Goal: Task Accomplishment & Management: Use online tool/utility

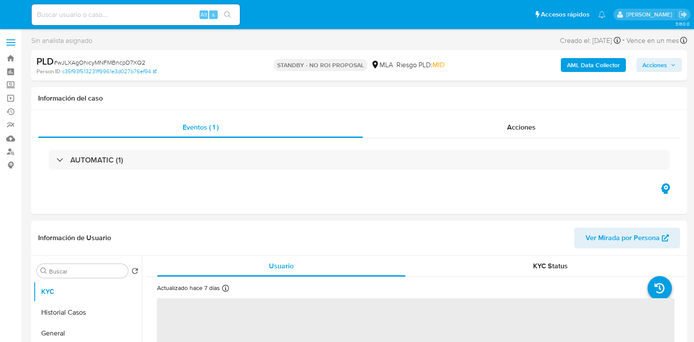
select select "10"
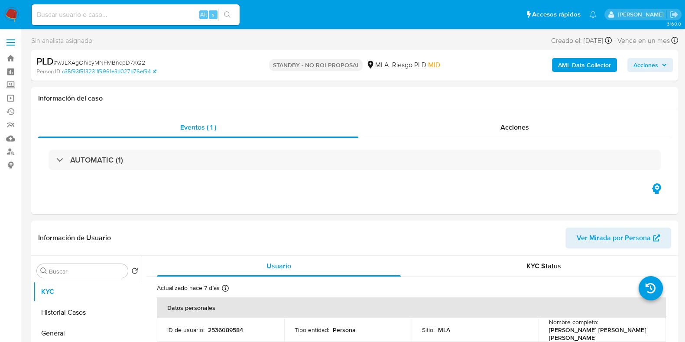
click at [104, 18] on input at bounding box center [136, 14] width 208 height 11
paste input "r5wAVymgzRROJDZUZ2YJzTpL"
type input "r5wAVymgzRROJDZUZ2YJzTpL"
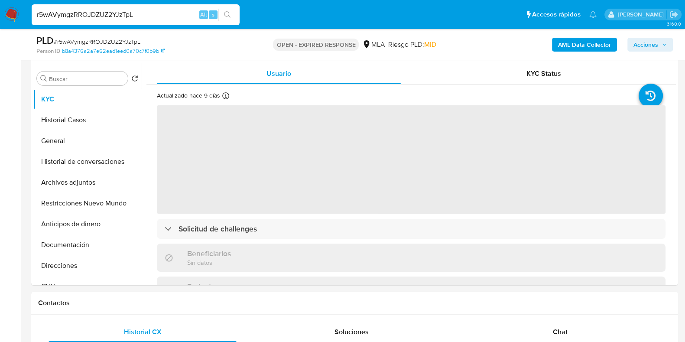
scroll to position [163, 0]
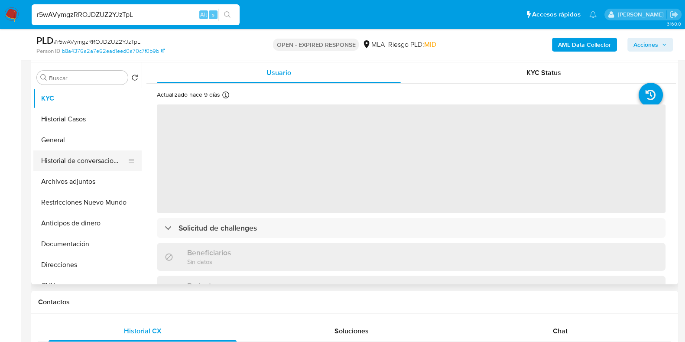
select select "10"
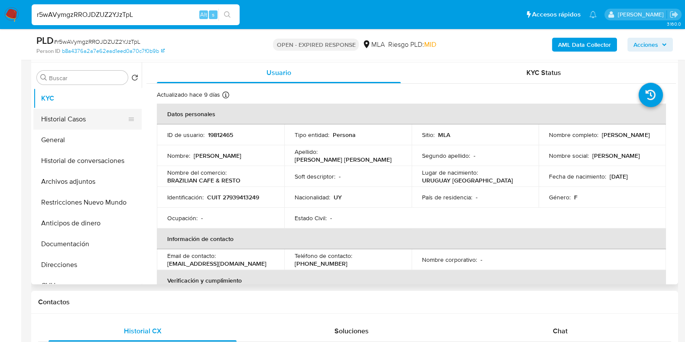
click at [82, 120] on button "Historial Casos" at bounding box center [83, 119] width 101 height 21
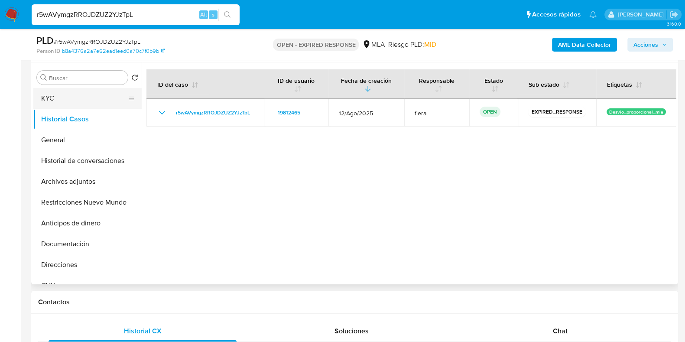
click at [75, 92] on button "KYC" at bounding box center [83, 98] width 101 height 21
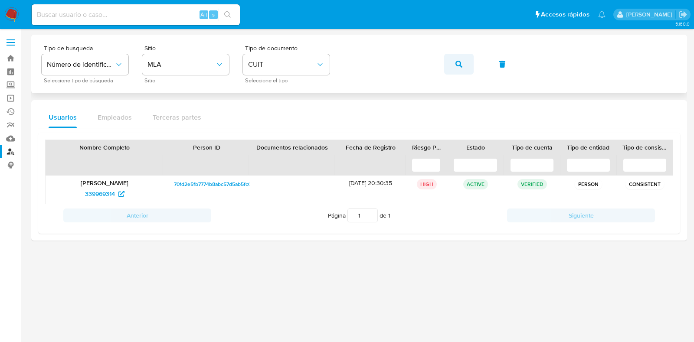
click at [459, 62] on icon "button" at bounding box center [458, 64] width 7 height 7
click at [108, 195] on span "339969314" at bounding box center [100, 194] width 30 height 14
click at [108, 194] on span "339969314" at bounding box center [100, 194] width 30 height 14
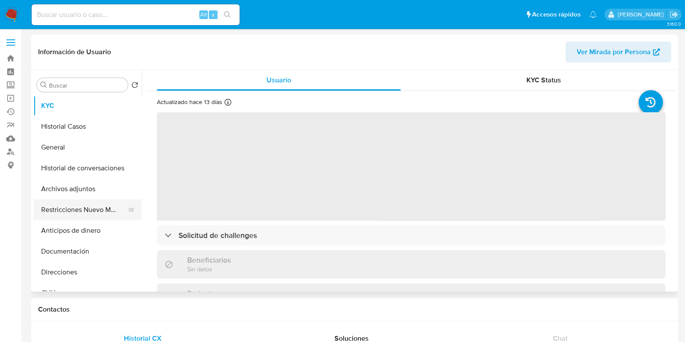
select select "10"
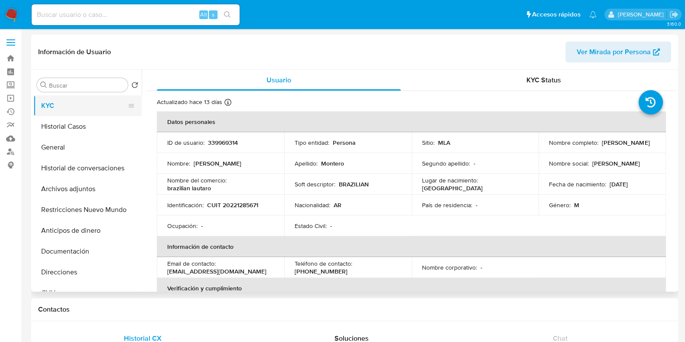
click at [74, 114] on button "KYC" at bounding box center [83, 105] width 101 height 21
click at [73, 129] on button "Historial Casos" at bounding box center [83, 126] width 101 height 21
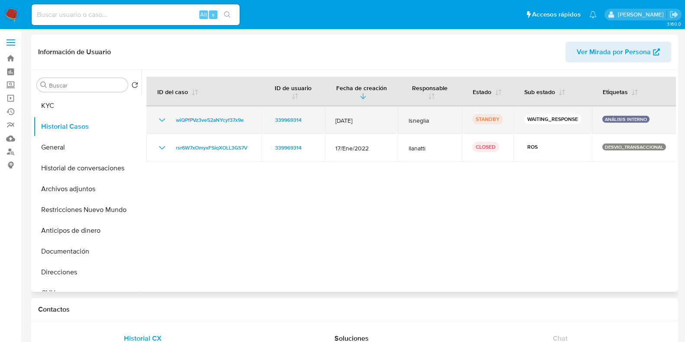
click at [163, 121] on icon "Mostrar/Ocultar" at bounding box center [162, 120] width 10 height 10
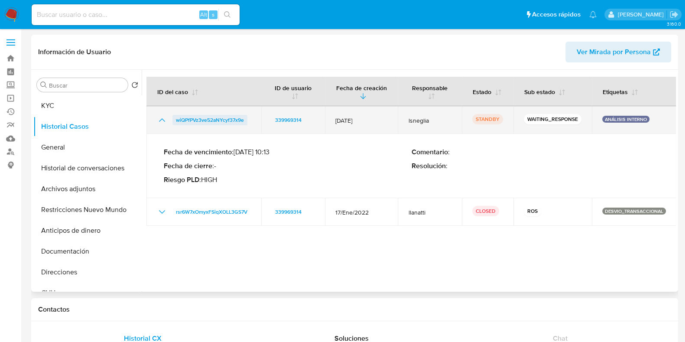
click at [224, 118] on span "wiQPfPVz3ve52aNYcyf37x9e" at bounding box center [210, 120] width 68 height 10
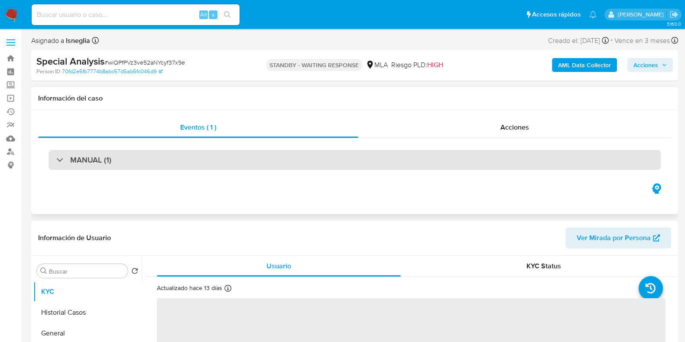
select select "10"
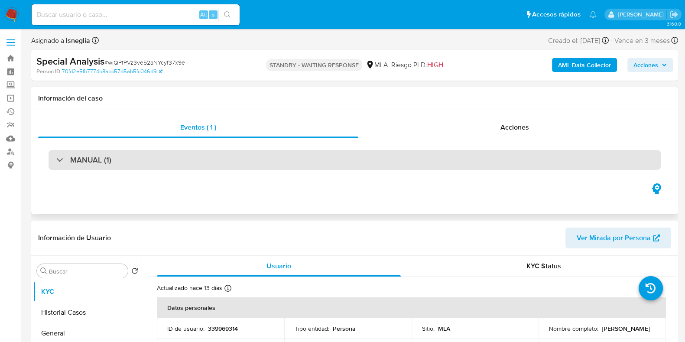
click at [128, 162] on div "MANUAL (1)" at bounding box center [355, 160] width 612 height 20
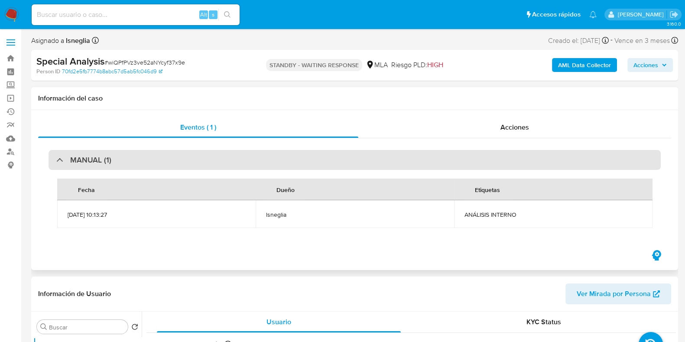
click at [128, 162] on div "MANUAL (1)" at bounding box center [355, 160] width 612 height 20
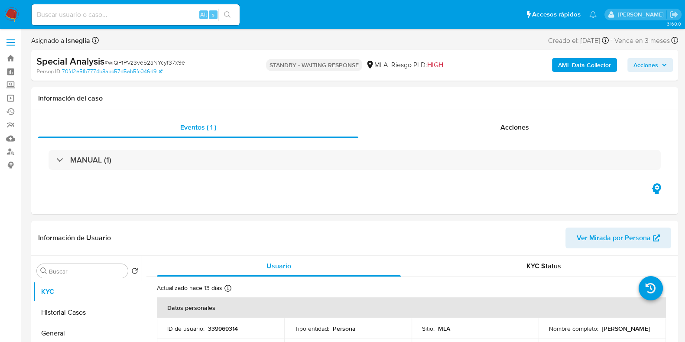
click at [130, 15] on input at bounding box center [136, 14] width 208 height 11
paste input "F8totwhMJEY28zhU4KpQGphV"
type input "F8totwhMJEY28zhU4KpQGphV"
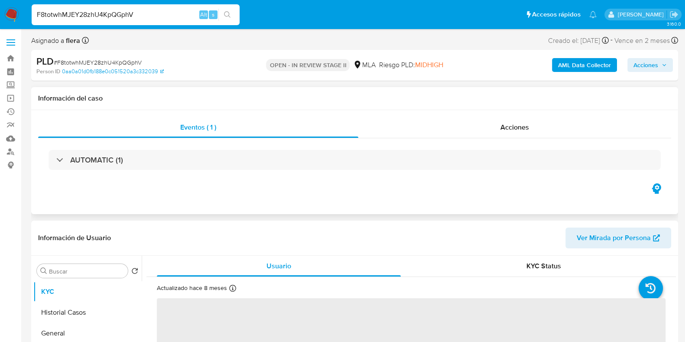
select select "10"
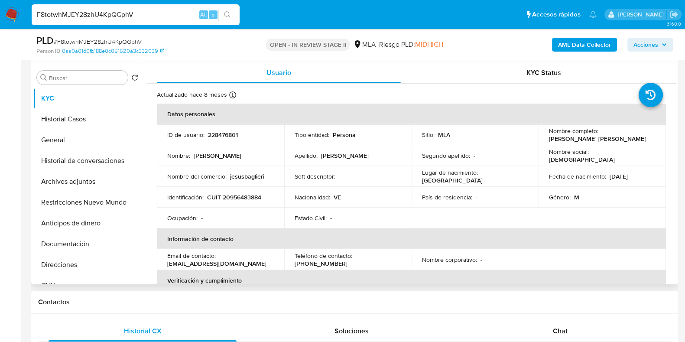
scroll to position [108, 0]
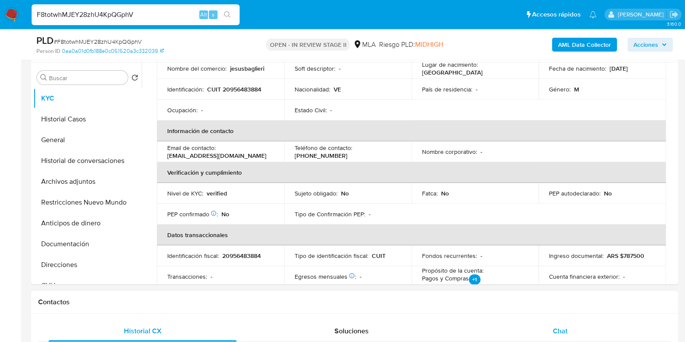
click at [567, 328] on span "Chat" at bounding box center [560, 331] width 15 height 10
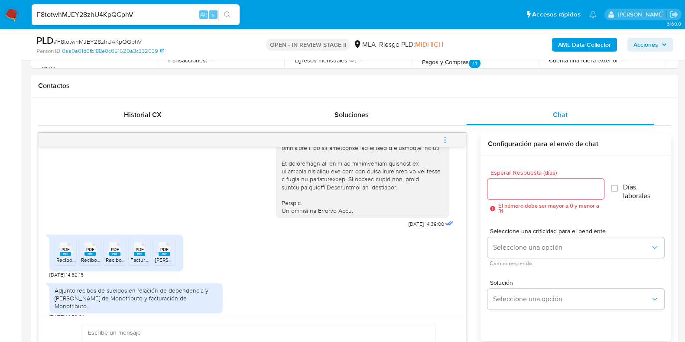
scroll to position [412, 0]
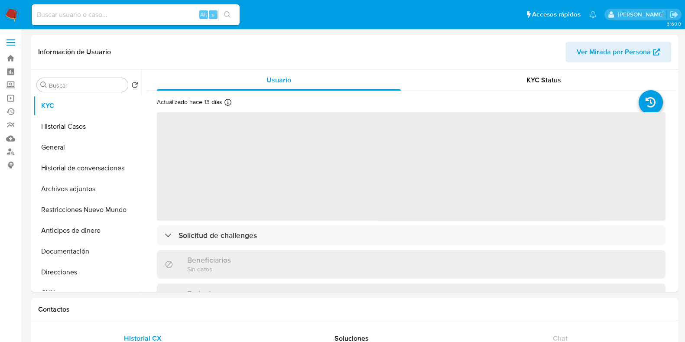
select select "10"
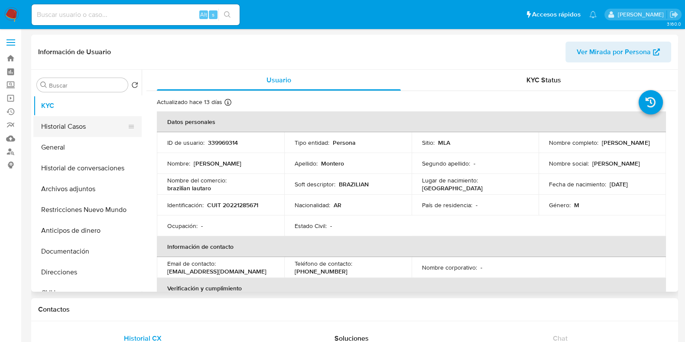
click at [74, 128] on button "Historial Casos" at bounding box center [83, 126] width 101 height 21
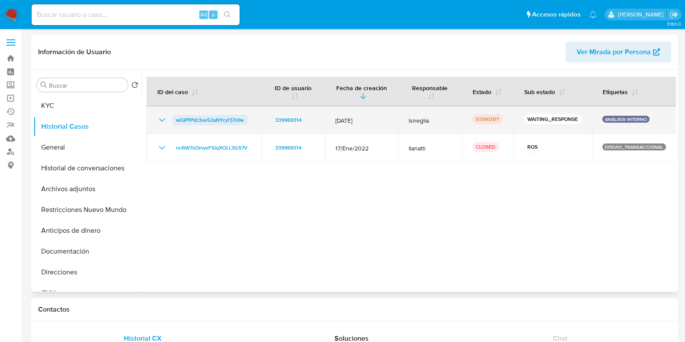
click at [212, 121] on span "wiQPfPVz3ve52aNYcyf37x9e" at bounding box center [210, 120] width 68 height 10
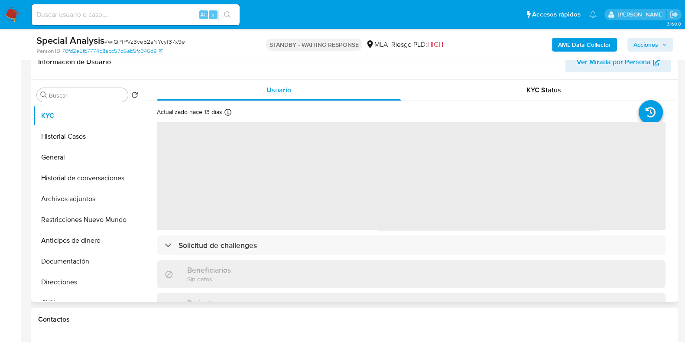
scroll to position [163, 0]
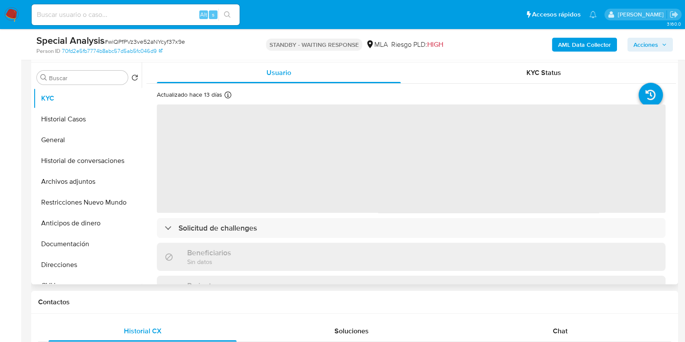
select select "10"
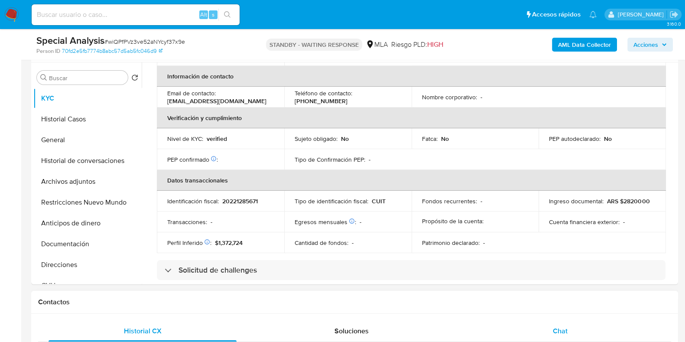
scroll to position [367, 0]
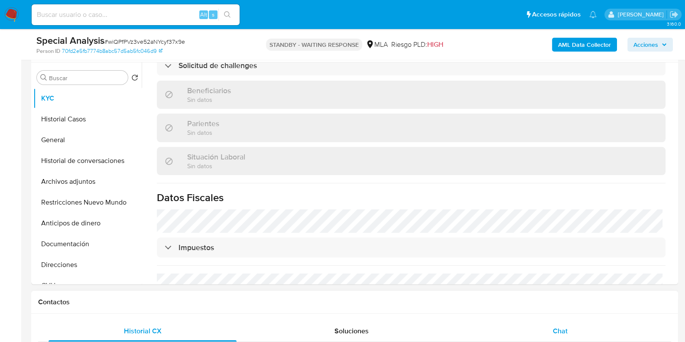
click at [564, 326] on span "Chat" at bounding box center [560, 331] width 15 height 10
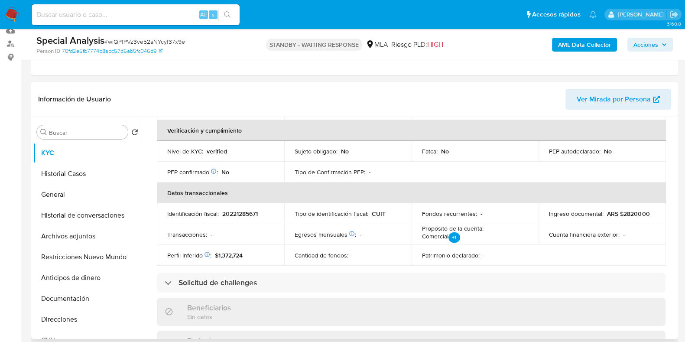
scroll to position [42, 0]
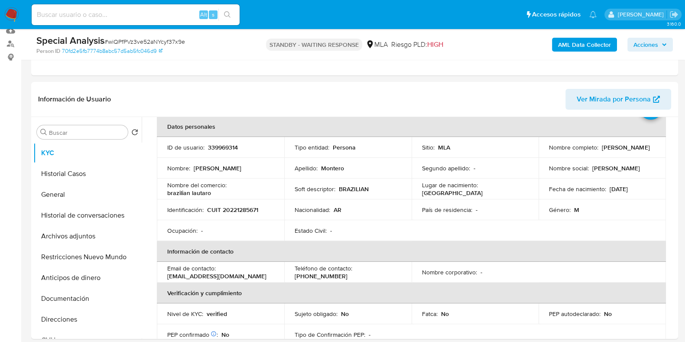
click at [177, 42] on span "# wiQPfPVz3ve52aNYcyf37x9e" at bounding box center [144, 41] width 81 height 9
copy span "wiQPfPVz3ve52aNYcyf37x9e"
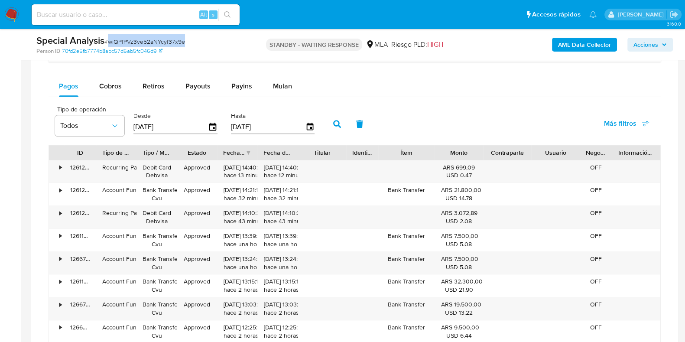
scroll to position [794, 0]
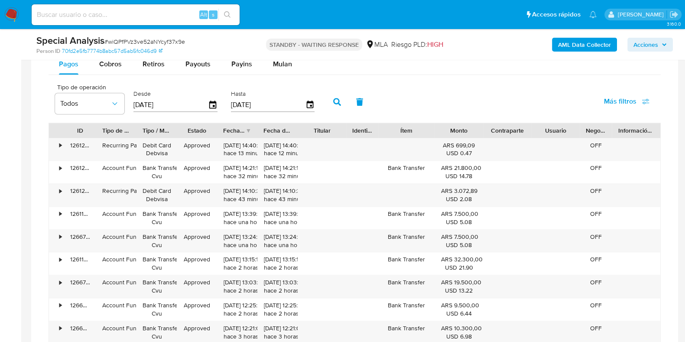
click at [112, 19] on input at bounding box center [136, 14] width 208 height 11
paste input "VMvv4UidPBZVSHPMPg8Rb89y"
type input "VMvv4UidPBZVSHPMPg8Rb89y"
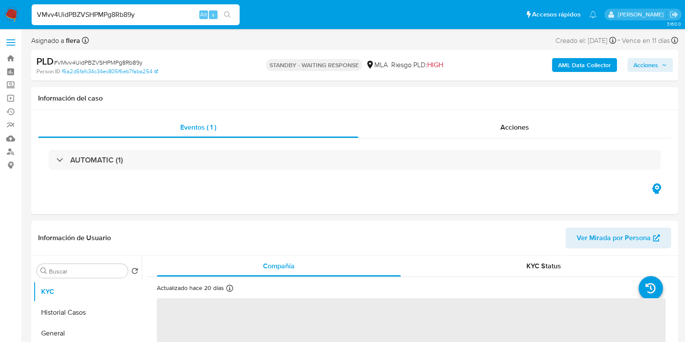
select select "10"
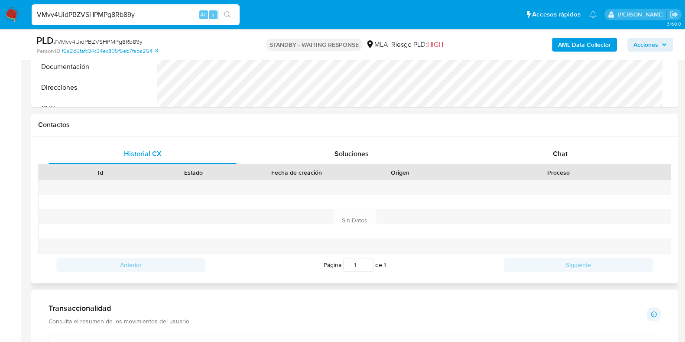
scroll to position [379, 0]
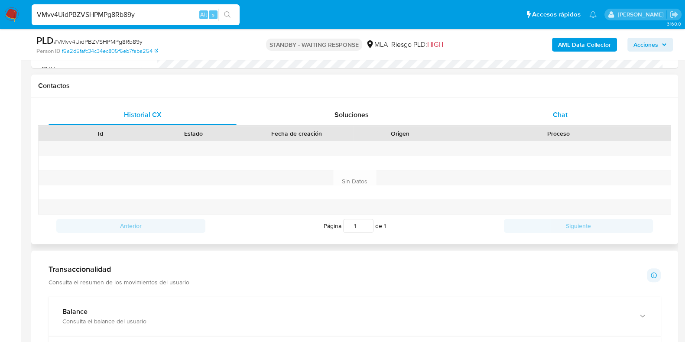
click at [559, 115] on span "Chat" at bounding box center [560, 115] width 15 height 10
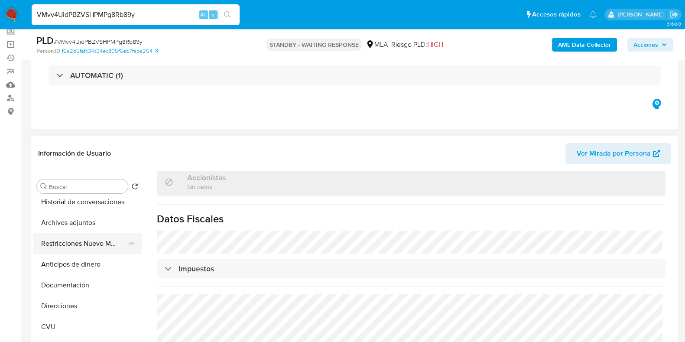
scroll to position [108, 0]
click at [69, 250] on button "Documentación" at bounding box center [83, 245] width 101 height 21
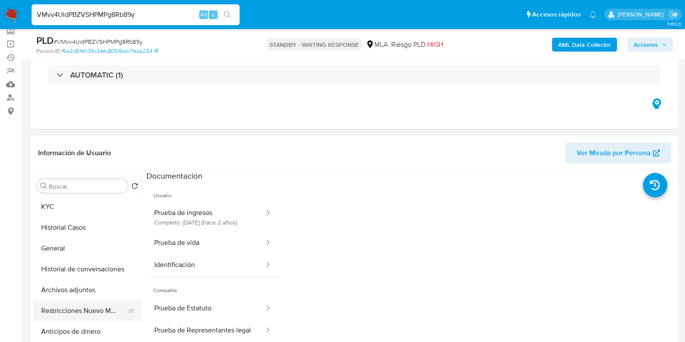
scroll to position [54, 0]
click at [63, 258] on button "General" at bounding box center [83, 248] width 101 height 21
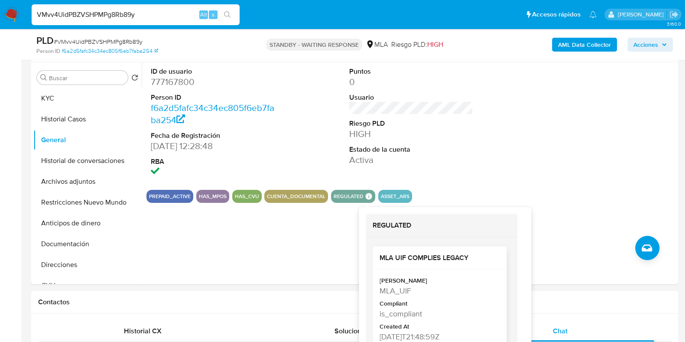
scroll to position [7, 0]
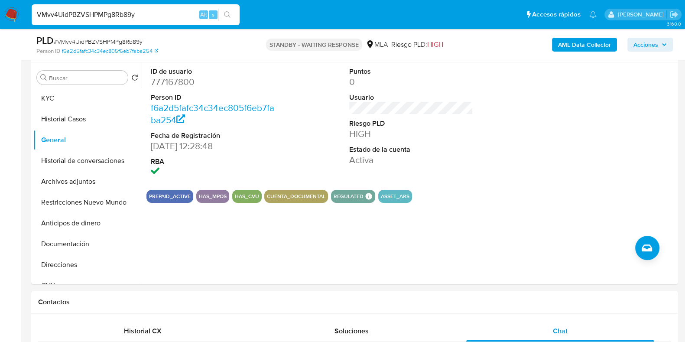
click at [174, 15] on input "VMvv4UidPBZVSHPMPg8Rb89y" at bounding box center [136, 14] width 208 height 11
paste input "B3LR0tNpVnJTRBtuzVkH60Px"
type input "B3LR0tNpVnJTRBtuzVkH60Px"
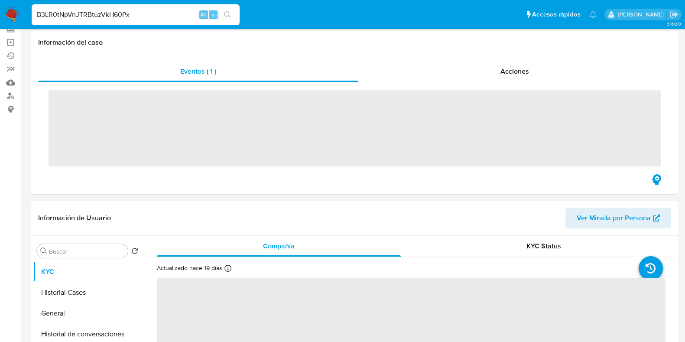
scroll to position [108, 0]
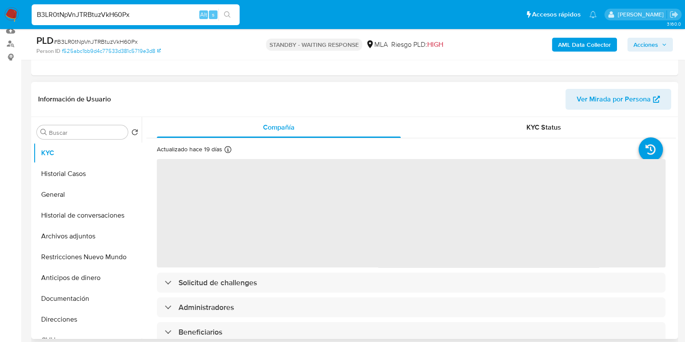
select select "10"
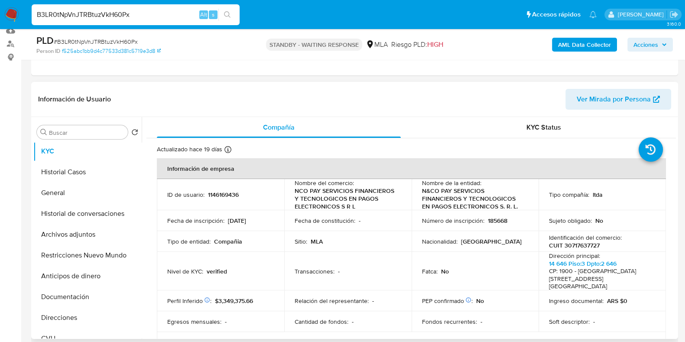
scroll to position [0, 0]
click at [63, 192] on button "General" at bounding box center [83, 194] width 101 height 21
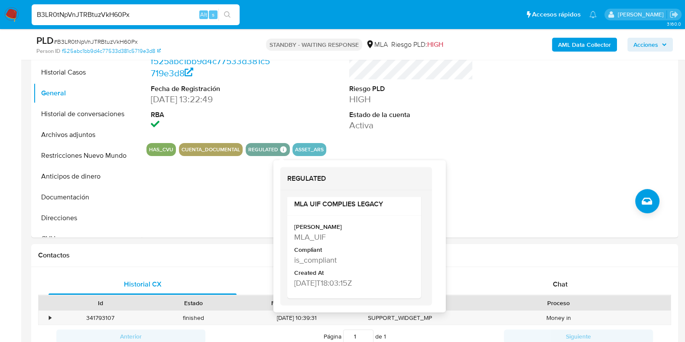
scroll to position [271, 0]
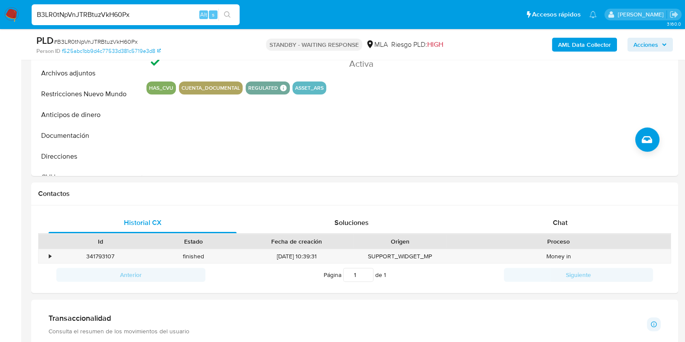
click at [120, 11] on input "B3LR0tNpVnJTRBtuzVkH60Px" at bounding box center [136, 14] width 208 height 11
paste input "wdA7C0edCSWL8sx20kYIB2LS"
type input "wdA7C0edCSWL8sx20kYIB2LS"
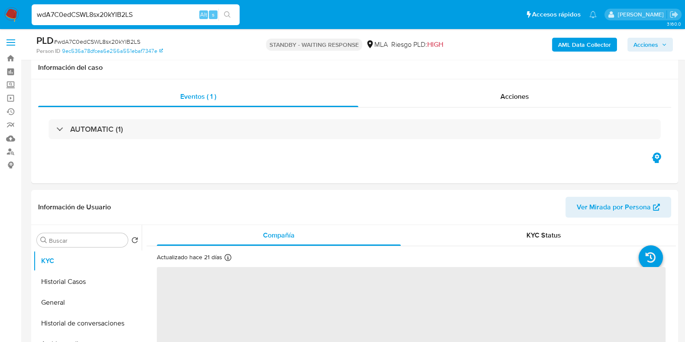
scroll to position [108, 0]
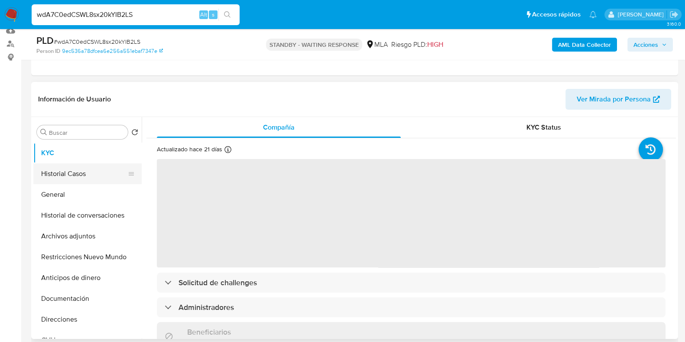
select select "10"
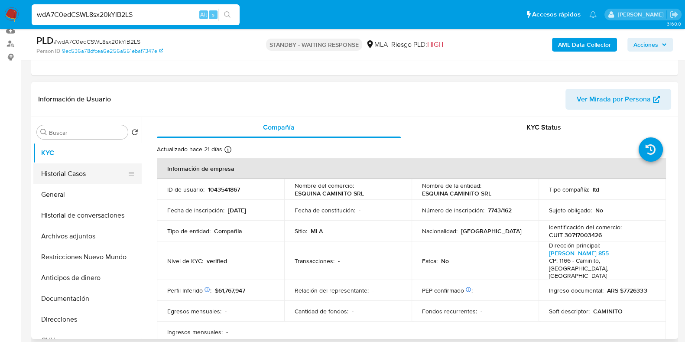
click at [72, 170] on button "Historial Casos" at bounding box center [83, 173] width 101 height 21
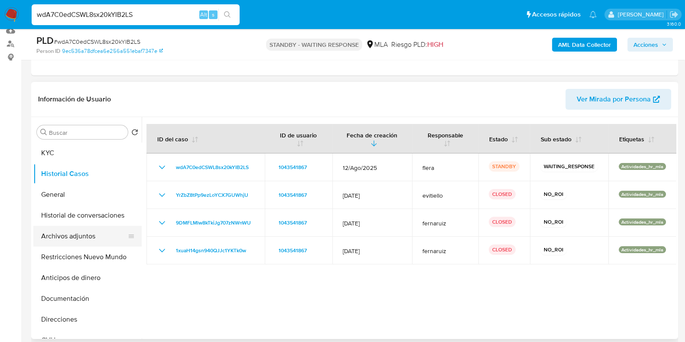
click at [85, 242] on button "Archivos adjuntos" at bounding box center [83, 236] width 101 height 21
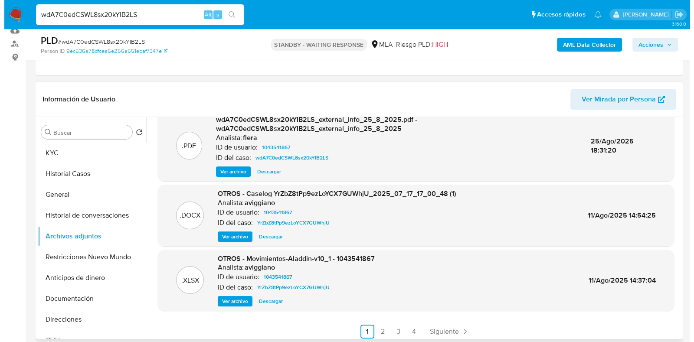
scroll to position [91, 0]
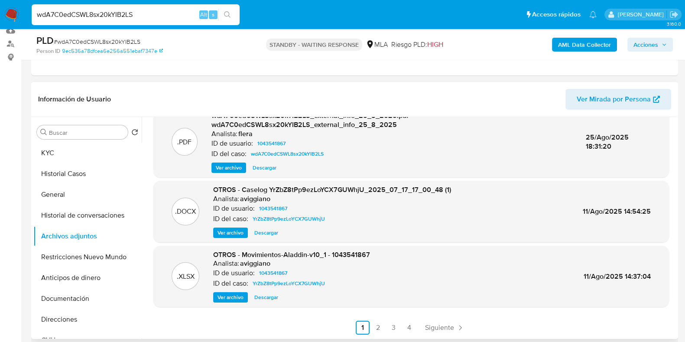
click at [230, 232] on span "Ver archivo" at bounding box center [231, 232] width 26 height 9
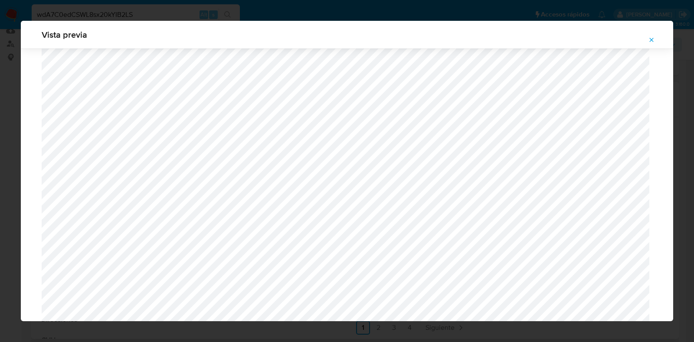
scroll to position [741, 0]
click at [648, 37] on icon "Attachment preview" at bounding box center [651, 39] width 7 height 7
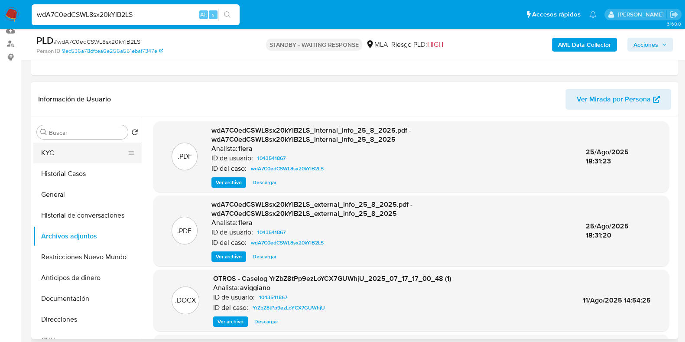
scroll to position [0, 0]
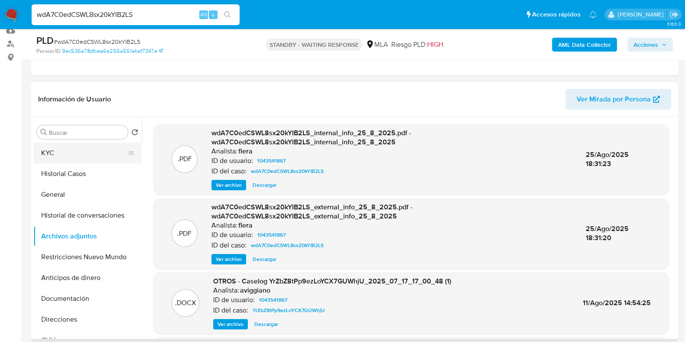
click at [90, 155] on button "KYC" at bounding box center [83, 153] width 101 height 21
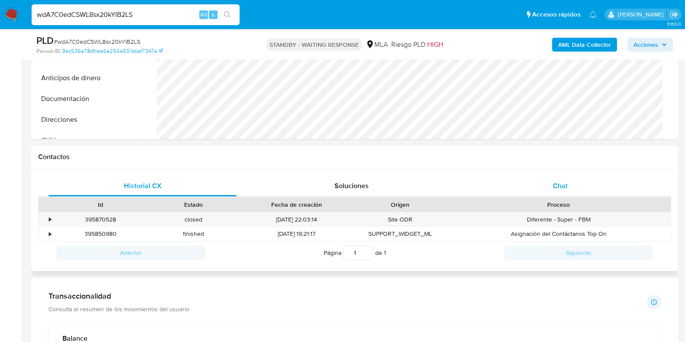
scroll to position [325, 0]
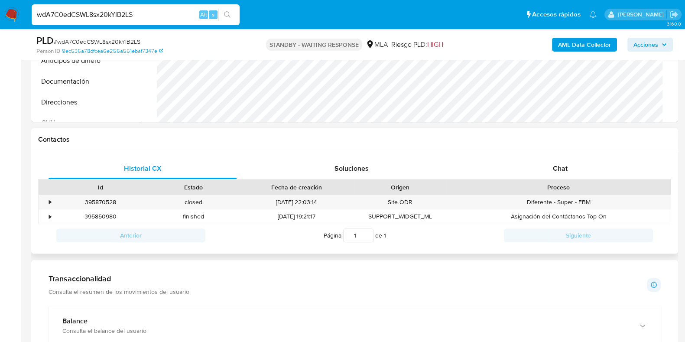
click at [566, 152] on div "Historial CX Soluciones Chat Id Estado Fecha de creación Origen Proceso • 39587…" at bounding box center [354, 202] width 647 height 103
click at [565, 166] on span "Chat" at bounding box center [560, 168] width 15 height 10
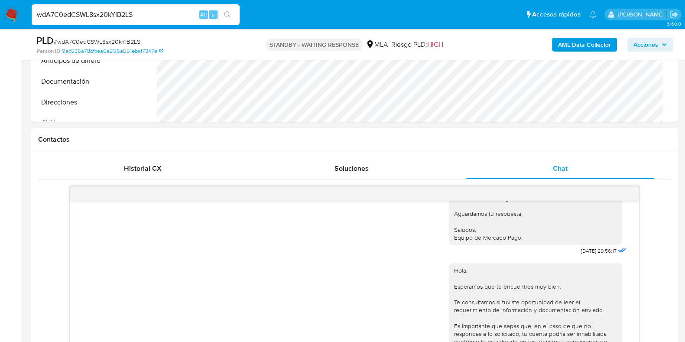
scroll to position [850, 0]
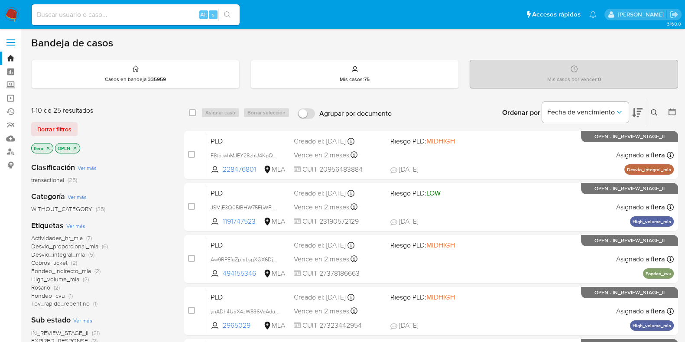
click at [112, 10] on input at bounding box center [136, 14] width 208 height 11
paste input "101187666"
type input "101187666"
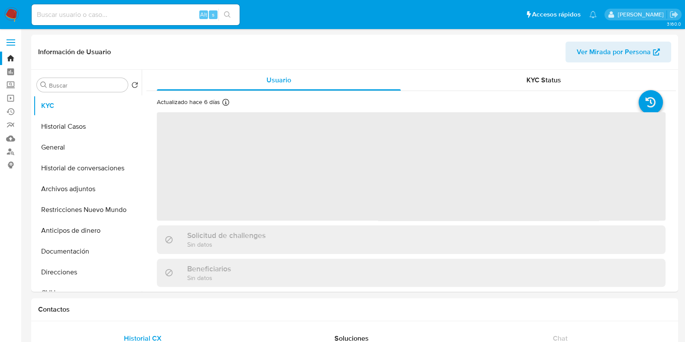
select select "10"
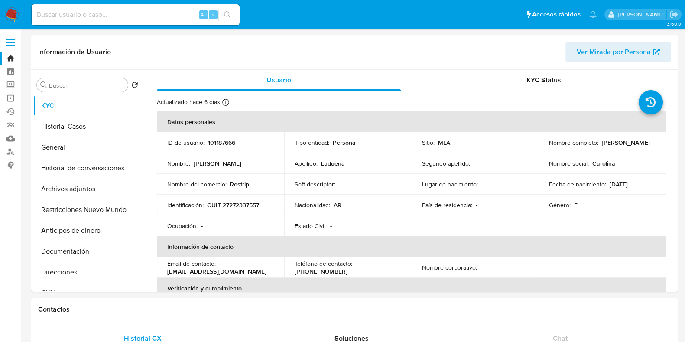
click at [141, 16] on input at bounding box center [136, 14] width 208 height 11
paste input "350482934"
type input "350482934"
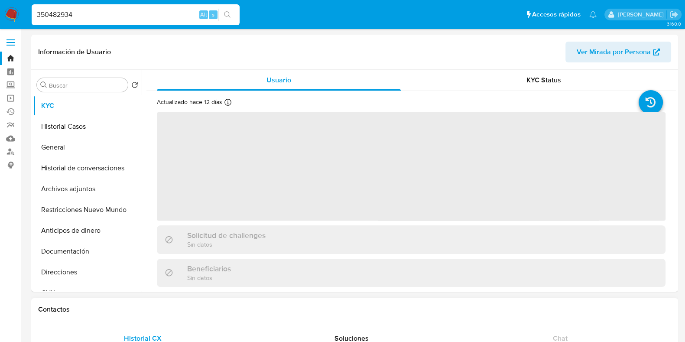
select select "10"
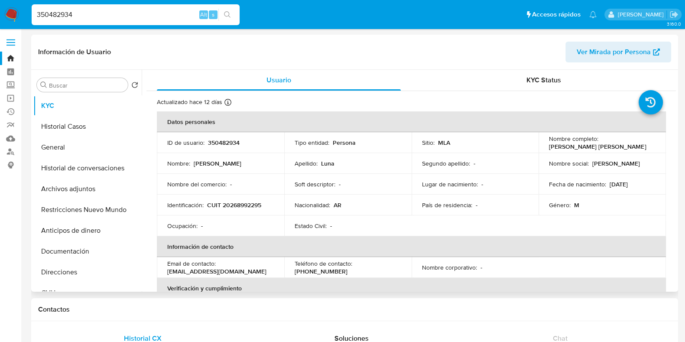
click at [234, 144] on p "350482934" at bounding box center [224, 143] width 32 height 8
copy p "350482934"
click at [78, 121] on button "Historial Casos" at bounding box center [83, 126] width 101 height 21
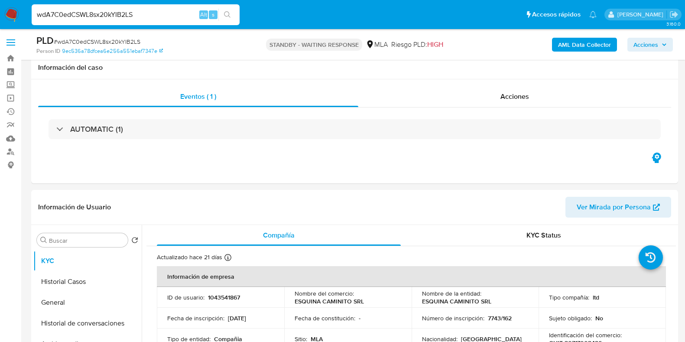
select select "10"
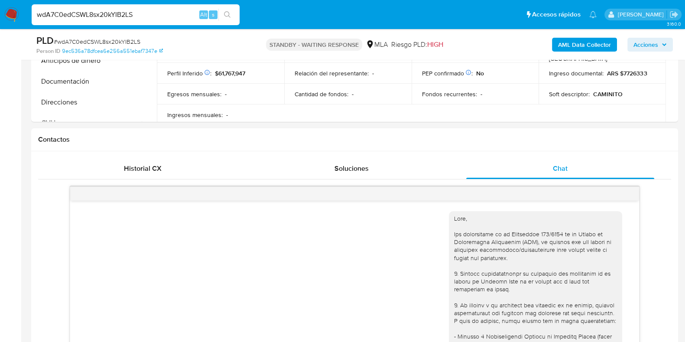
scroll to position [850, 0]
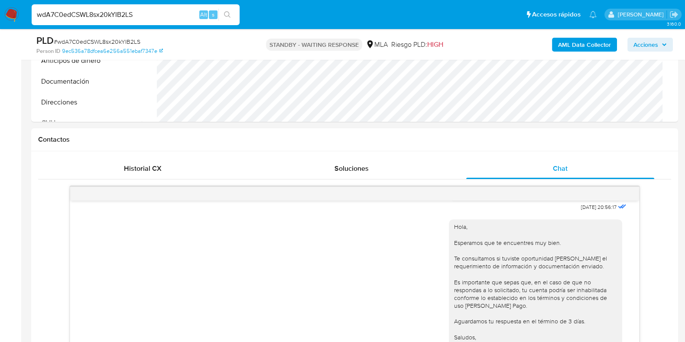
click at [97, 16] on input "wdA7C0edCSWL8sx20kYIB2LS" at bounding box center [136, 14] width 208 height 11
paste input "fHyiH5Ta23vSCjavLplV17x4"
type input "fHyiH5Ta23vSCjavLplV17x4"
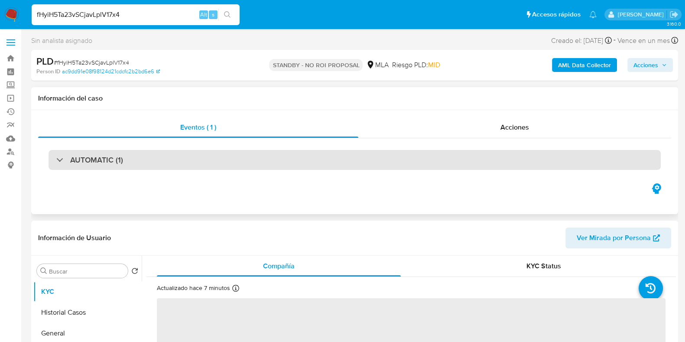
select select "10"
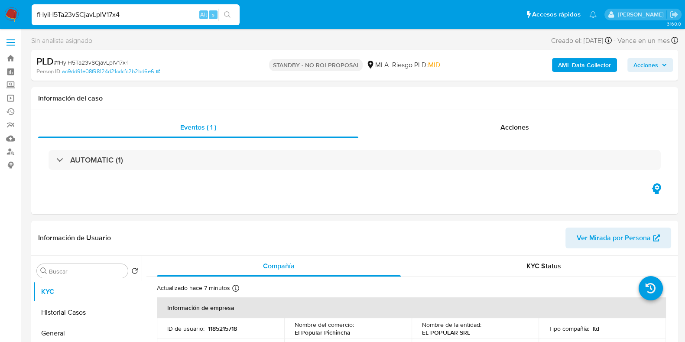
click at [104, 14] on input "fHyiH5Ta23vSCjavLplV17x4" at bounding box center [136, 14] width 208 height 11
paste input "eYHEtCzLSaptOF42How9JYjA"
type input "eYHEtCzLSaptOF42How9JYjA"
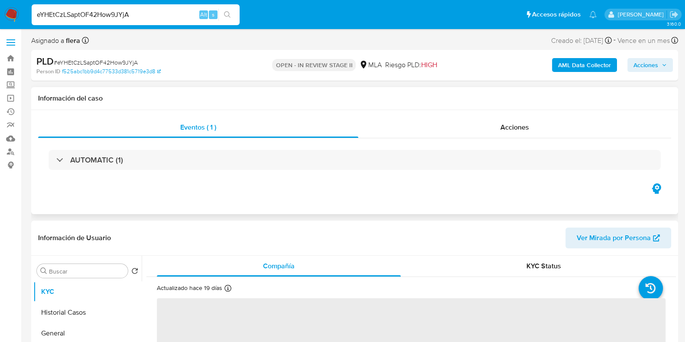
select select "10"
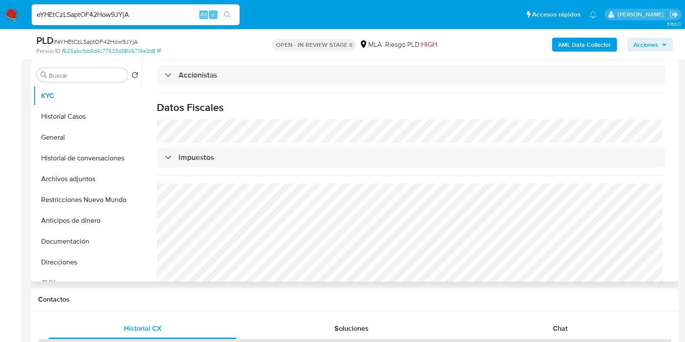
scroll to position [271, 0]
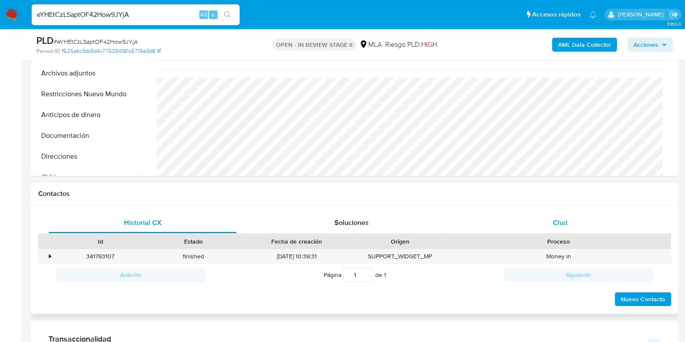
click at [560, 222] on span "Chat" at bounding box center [560, 223] width 15 height 10
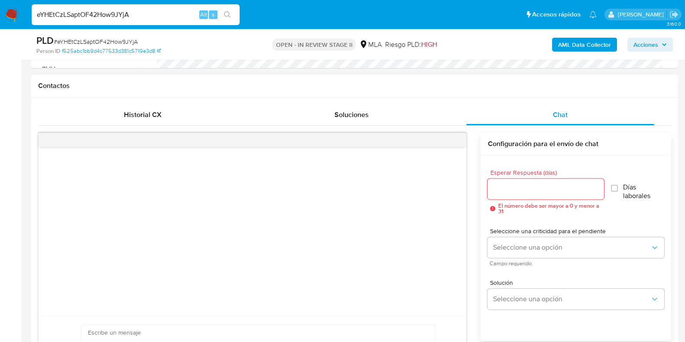
scroll to position [488, 0]
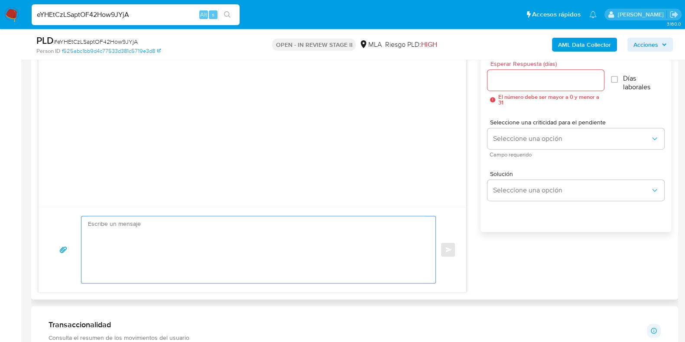
click at [219, 235] on textarea at bounding box center [256, 249] width 337 height 67
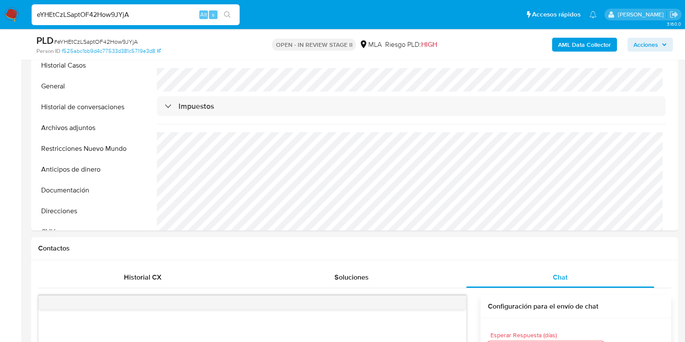
scroll to position [54, 0]
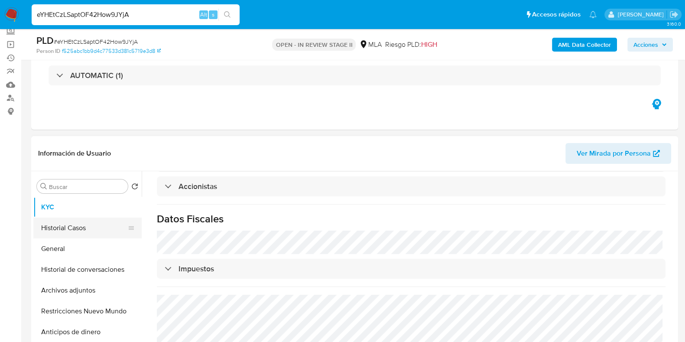
click at [80, 220] on button "Historial Casos" at bounding box center [83, 228] width 101 height 21
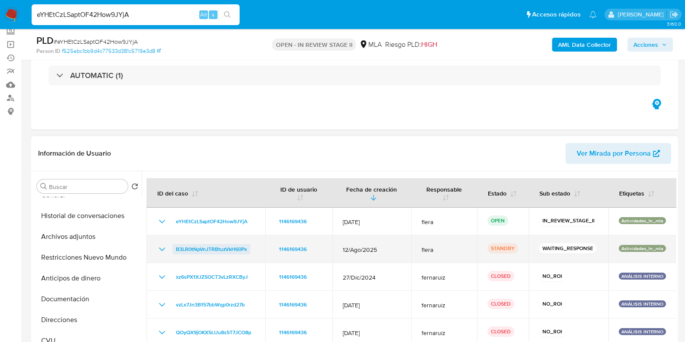
click at [238, 246] on span "B3LR0tNpVnJTRBtuzVkH60Px" at bounding box center [211, 249] width 71 height 10
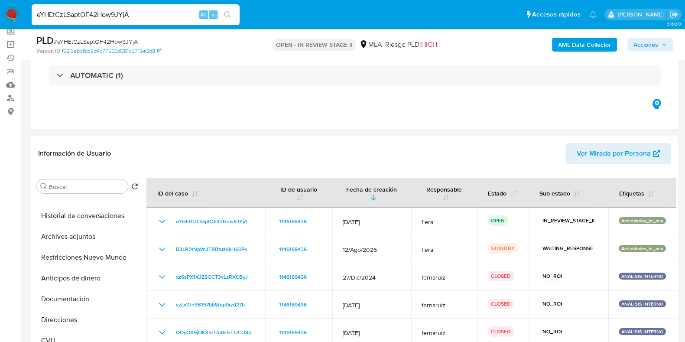
click at [80, 18] on input "eYHEtCzLSaptOF42How9JYjA" at bounding box center [136, 14] width 208 height 11
paste input "KWmSp23KoaH5fjNttUQN3s6f"
type input "KWmSp23KoaH5fjNttUQN3s6f"
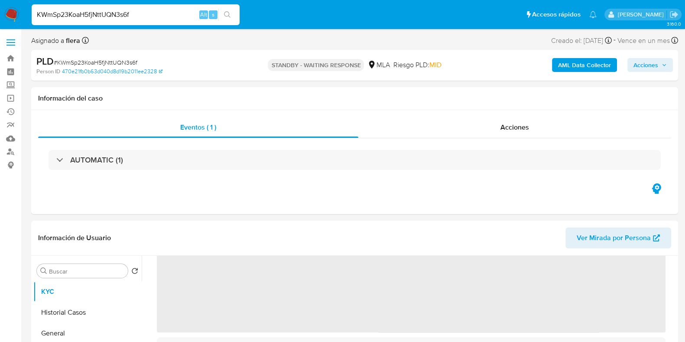
scroll to position [163, 0]
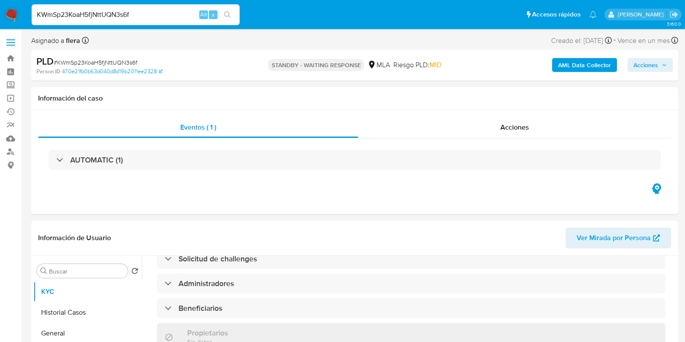
select select "10"
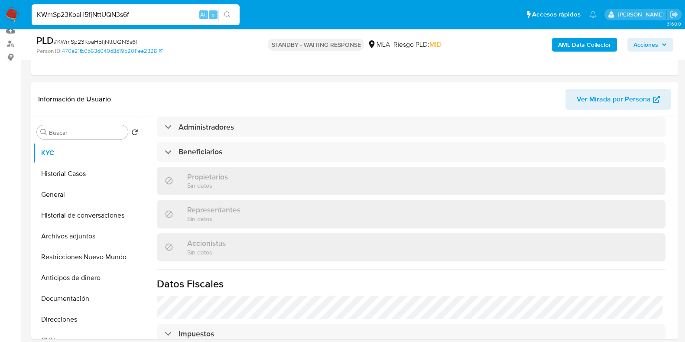
scroll to position [271, 0]
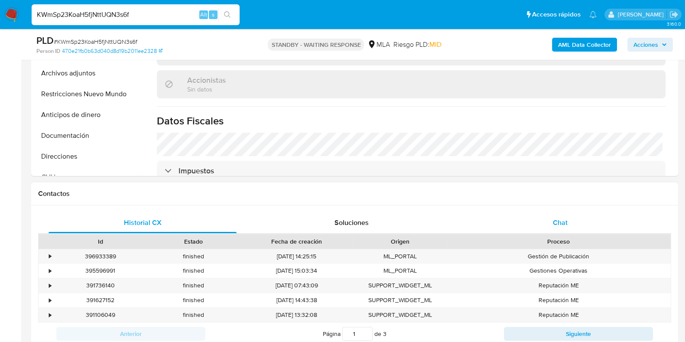
click at [557, 218] on span "Chat" at bounding box center [560, 223] width 15 height 10
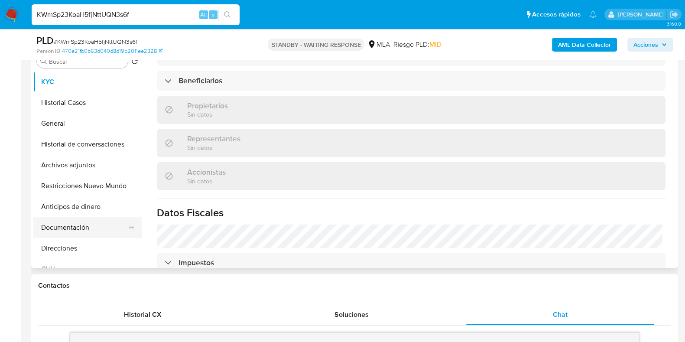
scroll to position [163, 0]
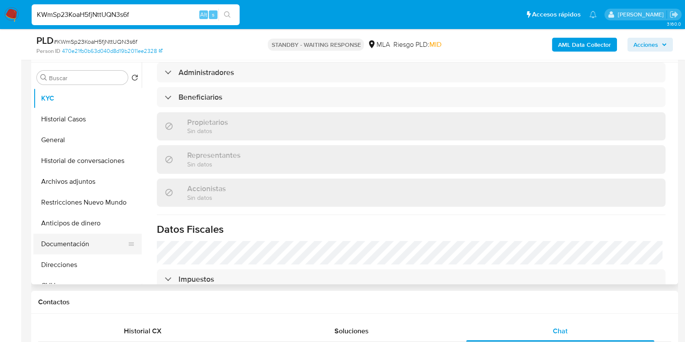
click at [55, 246] on button "Documentación" at bounding box center [83, 244] width 101 height 21
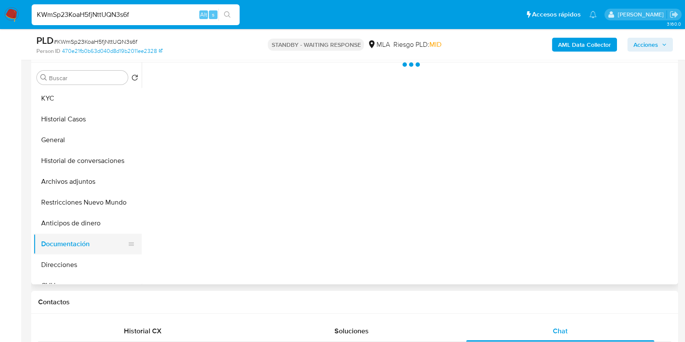
scroll to position [0, 0]
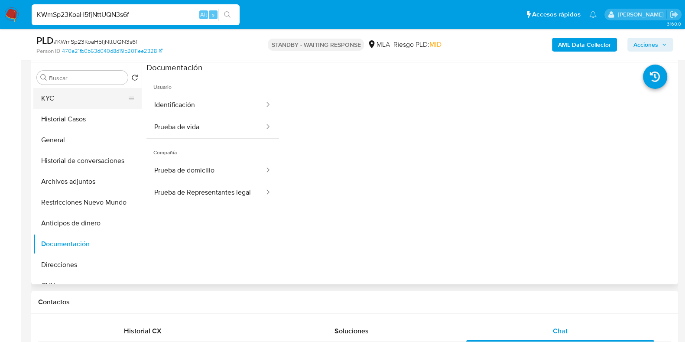
click at [84, 96] on button "KYC" at bounding box center [83, 98] width 101 height 21
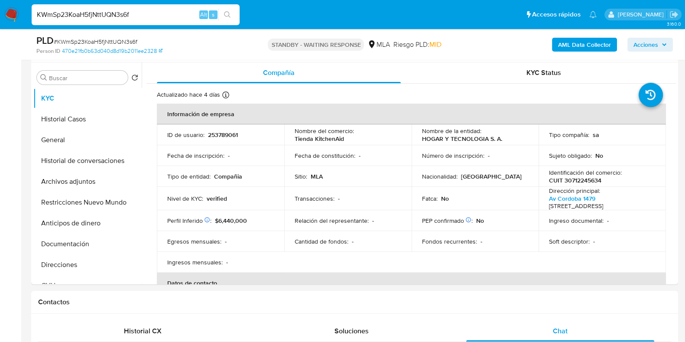
click at [112, 12] on input "KWmSp23KoaH5fjNttUQN3s6f" at bounding box center [136, 14] width 208 height 11
paste input "iLQL8o2bHxpTHBZ5luxur3lB"
type input "iLQL8o2bHxpTHBZ5luxur3lB"
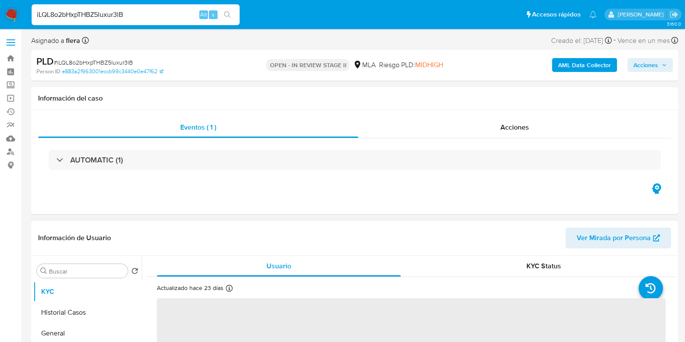
select select "10"
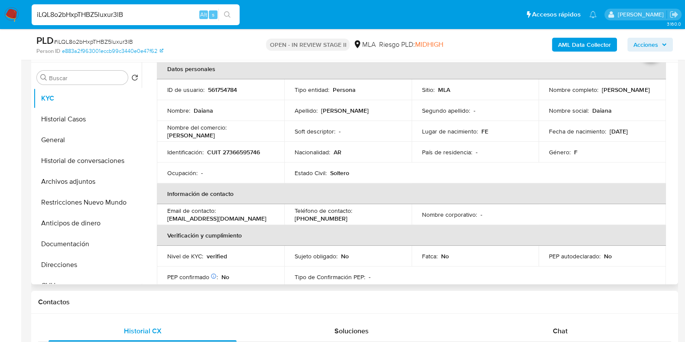
scroll to position [108, 0]
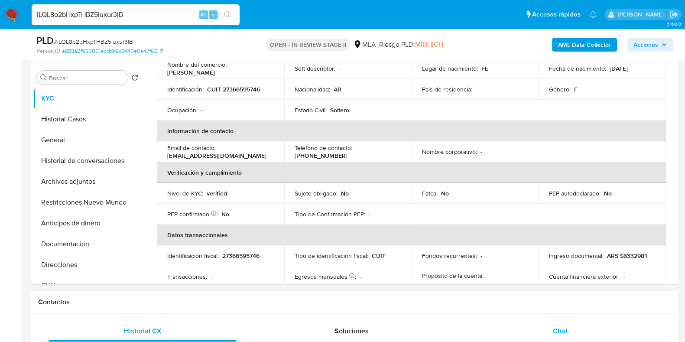
click at [558, 339] on div "Chat" at bounding box center [560, 331] width 188 height 21
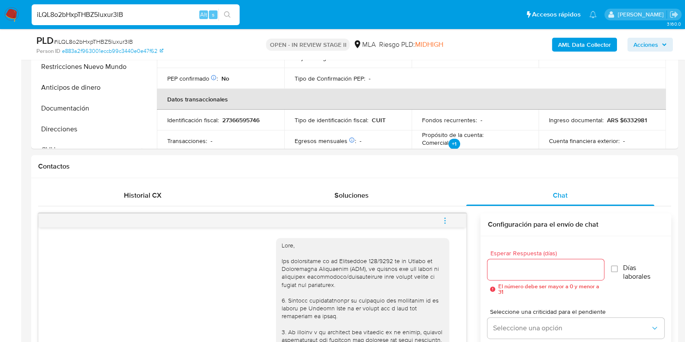
scroll to position [216, 0]
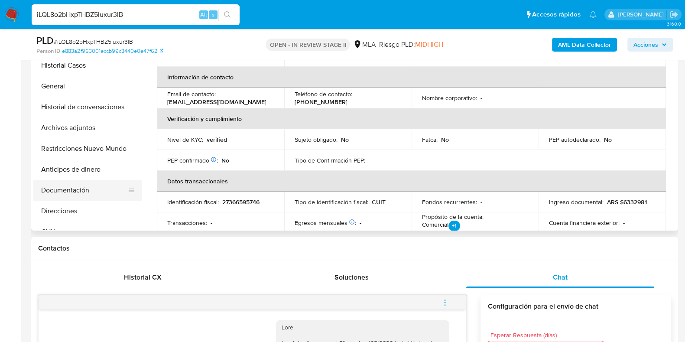
click at [71, 192] on button "Documentación" at bounding box center [83, 190] width 101 height 21
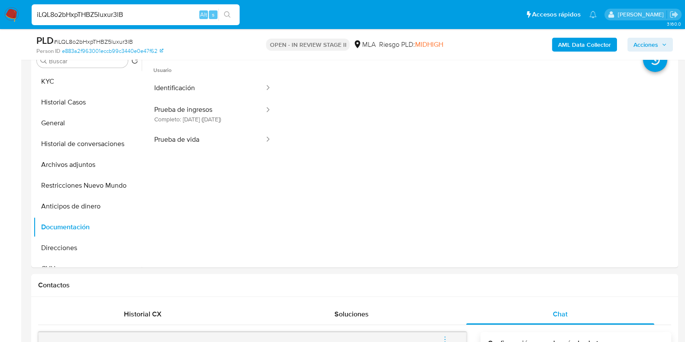
scroll to position [163, 0]
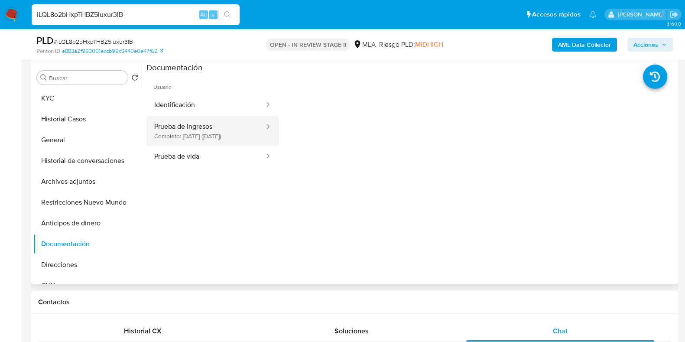
click at [167, 145] on button "Prueba de ingresos Completo: 25/08/2025 (hace 24 días)" at bounding box center [206, 130] width 119 height 29
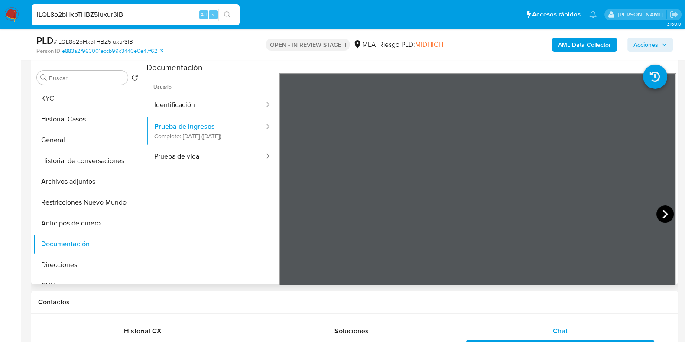
click at [661, 207] on icon at bounding box center [665, 213] width 17 height 17
click at [663, 211] on icon at bounding box center [665, 214] width 5 height 9
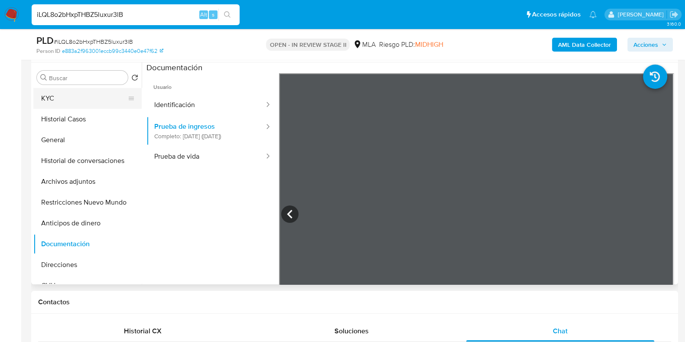
click at [52, 100] on button "KYC" at bounding box center [83, 98] width 101 height 21
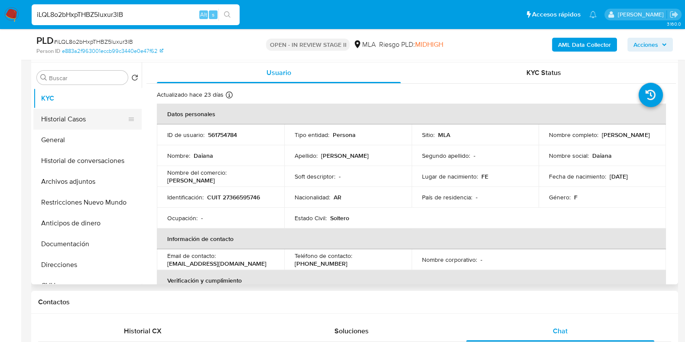
click at [67, 123] on button "Historial Casos" at bounding box center [83, 119] width 101 height 21
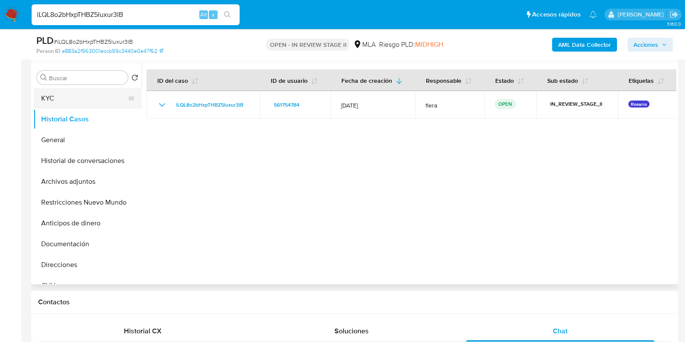
click at [64, 102] on button "KYC" at bounding box center [83, 98] width 101 height 21
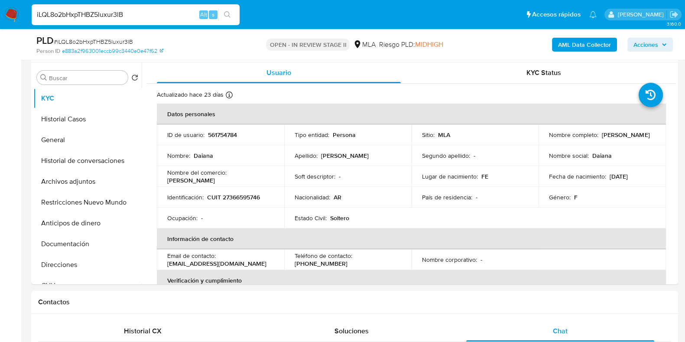
drag, startPoint x: 642, startPoint y: 133, endPoint x: 599, endPoint y: 136, distance: 42.6
click at [599, 136] on div "Nombre completo : Daiana Becerra" at bounding box center [602, 135] width 107 height 8
copy p "Daiana Becerra"
click at [221, 131] on p "561754784" at bounding box center [222, 135] width 29 height 8
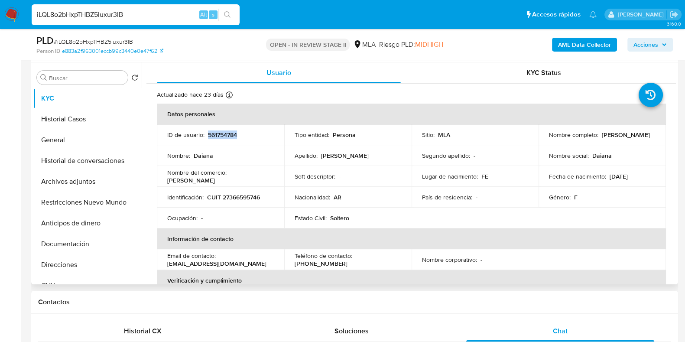
copy p "561754784"
click at [63, 242] on button "Documentación" at bounding box center [83, 244] width 101 height 21
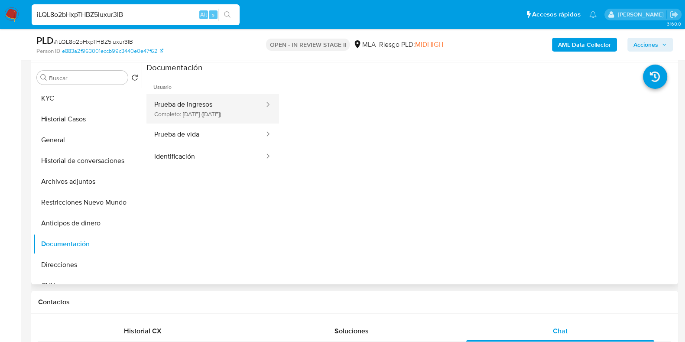
click at [231, 115] on button "Prueba de ingresos Completo: 25/08/2025 (hace 24 días)" at bounding box center [206, 108] width 119 height 29
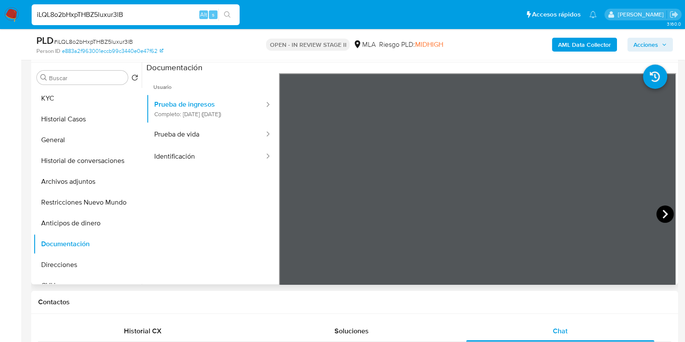
click at [661, 213] on icon at bounding box center [665, 213] width 17 height 17
click at [467, 69] on section at bounding box center [412, 206] width 530 height 288
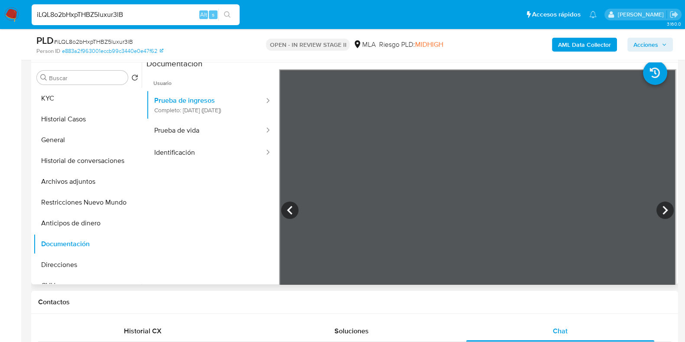
scroll to position [0, 0]
click at [663, 205] on icon at bounding box center [665, 210] width 17 height 17
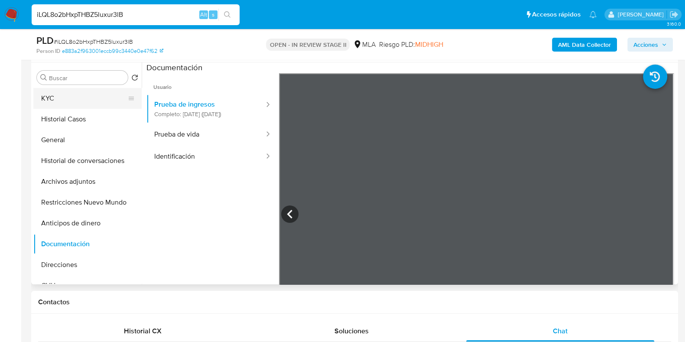
click at [97, 99] on button "KYC" at bounding box center [83, 98] width 101 height 21
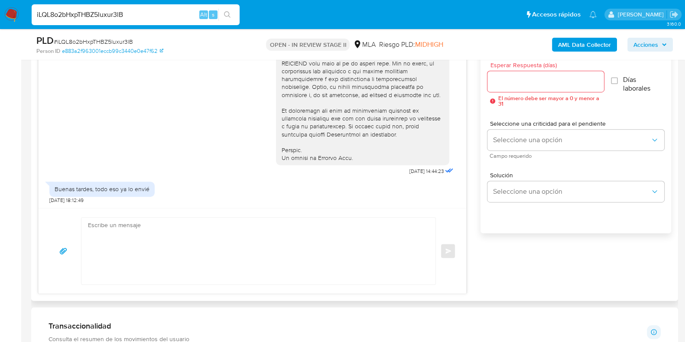
scroll to position [488, 0]
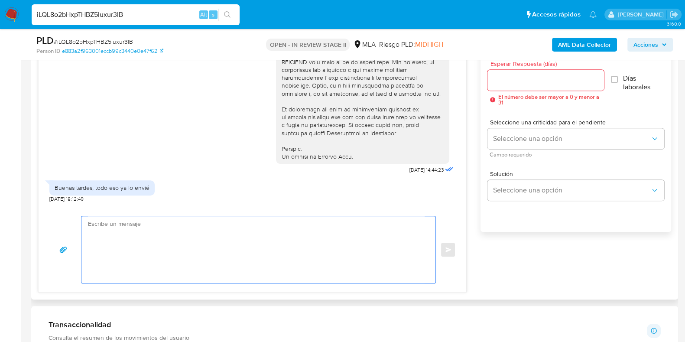
click at [212, 252] on textarea at bounding box center [256, 249] width 337 height 67
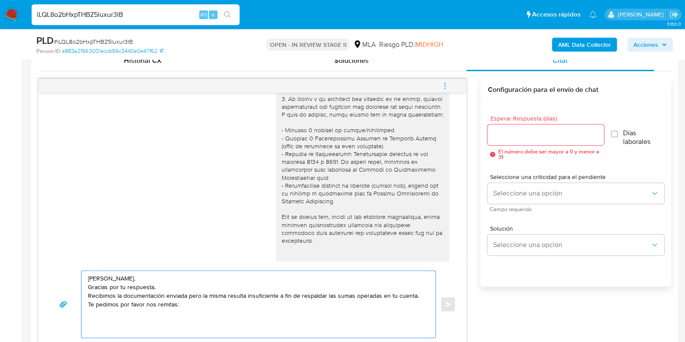
scroll to position [85, 0]
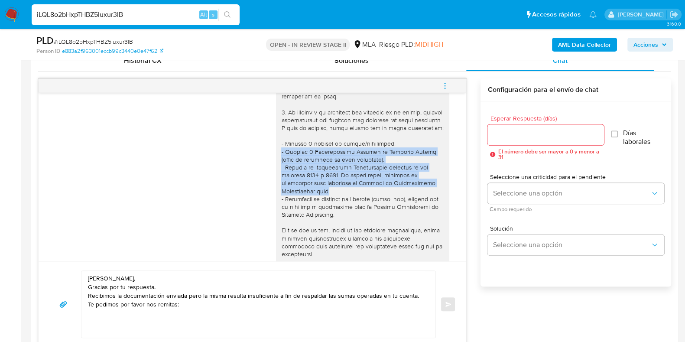
drag, startPoint x: 273, startPoint y: 159, endPoint x: 429, endPoint y: 195, distance: 160.2
click at [429, 195] on div at bounding box center [362, 247] width 163 height 450
copy div "- Últimas 6 Declaraciones Juradas de Ingresos Brutos (donde se visualice la bas…"
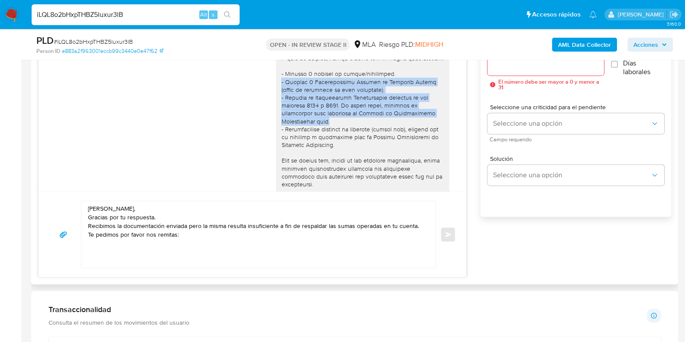
scroll to position [542, 0]
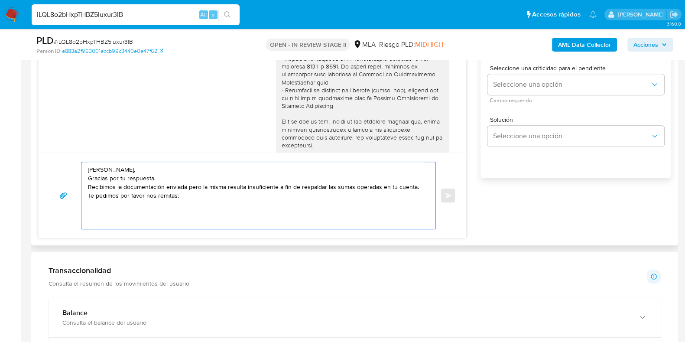
click at [116, 216] on textarea "Hola Daiana, Gracias por tu respuesta. Recibimos la documentación enviada pero …" at bounding box center [256, 195] width 337 height 67
paste textarea "- Últimas 6 Declaraciones Juradas de Ingresos Brutos (donde se visualice la bas…"
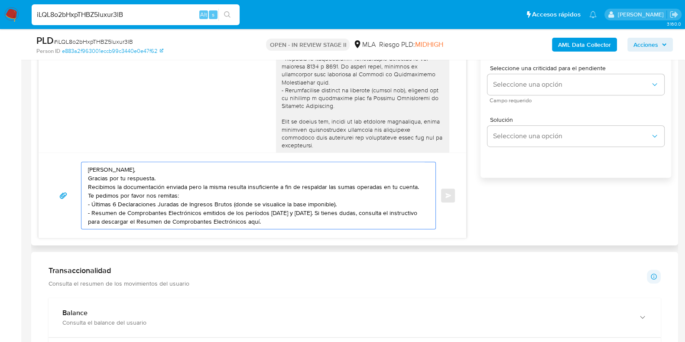
click at [289, 211] on textarea "Hola Daiana, Gracias por tu respuesta. Recibimos la documentación enviada pero …" at bounding box center [256, 195] width 337 height 67
click at [244, 222] on textarea "Hola Daiana, Gracias por tu respuesta. Recibimos la documentación enviada pero …" at bounding box center [256, 195] width 337 height 67
paste textarea "https://www.mercadopago.com.ar/ayuda/30181"
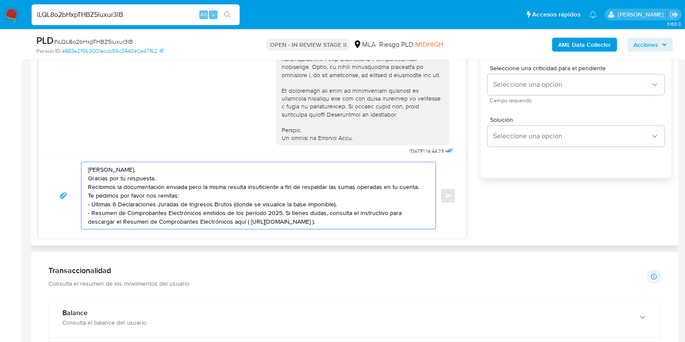
scroll to position [356, 0]
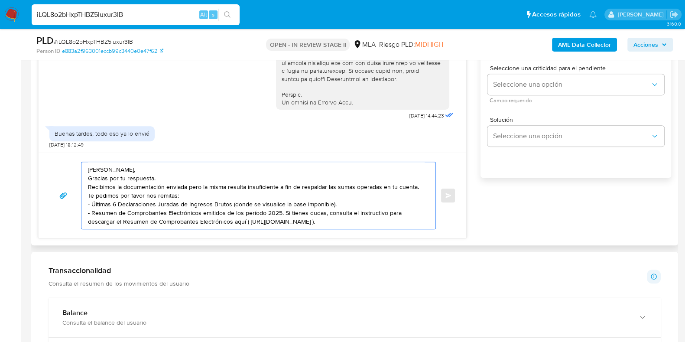
click at [394, 221] on textarea "Hola Daiana, Gracias por tu respuesta. Recibimos la documentación enviada pero …" at bounding box center [256, 195] width 337 height 67
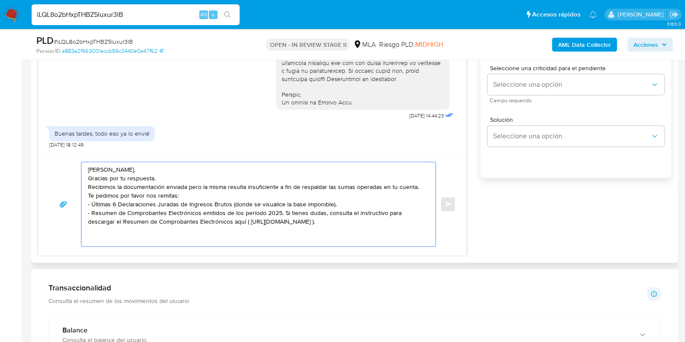
paste textarea "Aguardamos tu respuesta. Saludos, Equipo de Mercado Pago."
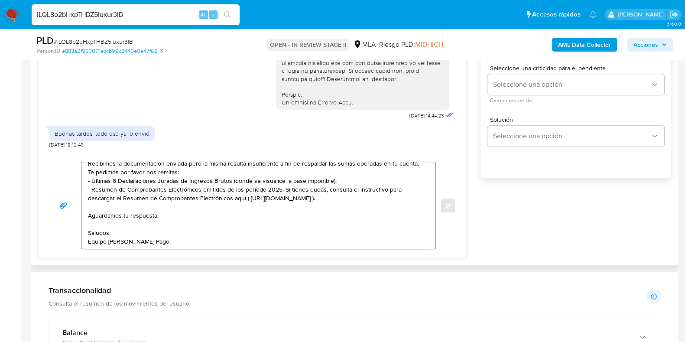
scroll to position [488, 0]
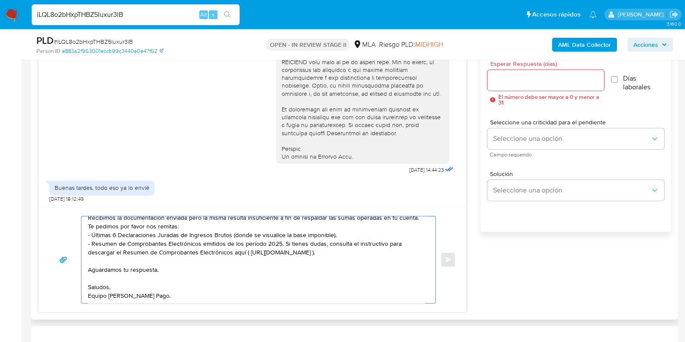
type textarea "Hola Daiana, Gracias por tu respuesta. Recibimos la documentación enviada pero …"
click at [496, 79] on input "Esperar Respuesta (días)" at bounding box center [546, 80] width 116 height 11
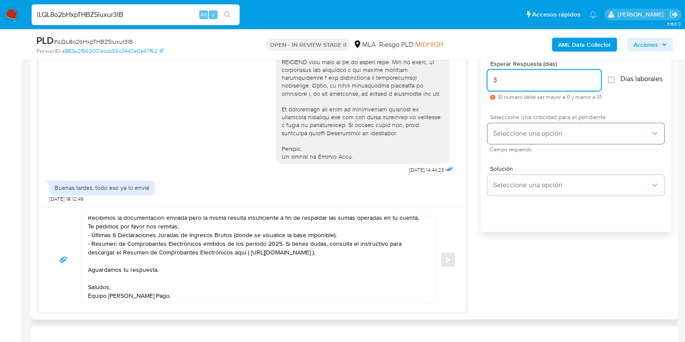
type input "3"
click at [508, 134] on span "Seleccione una opción" at bounding box center [572, 133] width 158 height 9
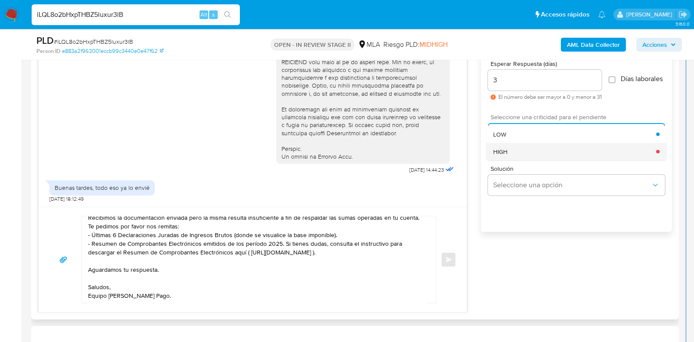
click at [514, 155] on div "HIGH" at bounding box center [574, 151] width 163 height 17
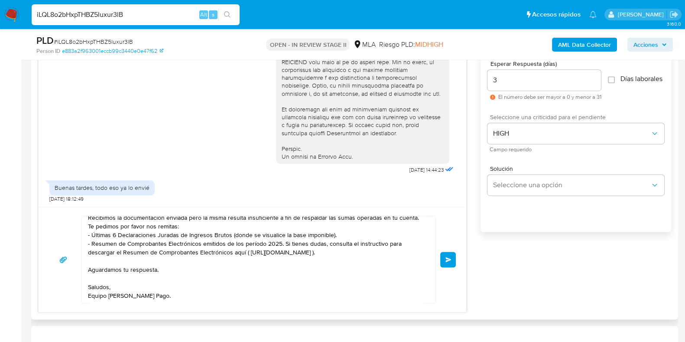
click at [447, 259] on span "Enviar" at bounding box center [449, 259] width 6 height 5
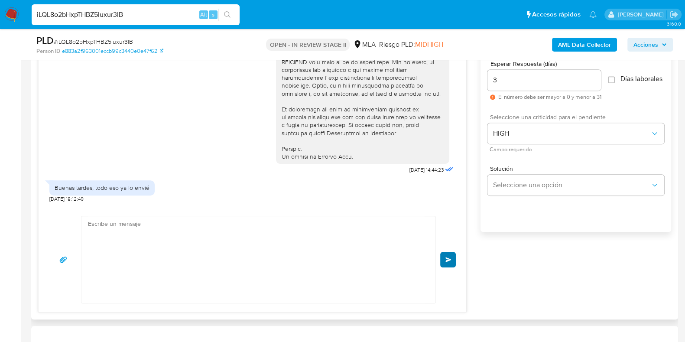
scroll to position [0, 0]
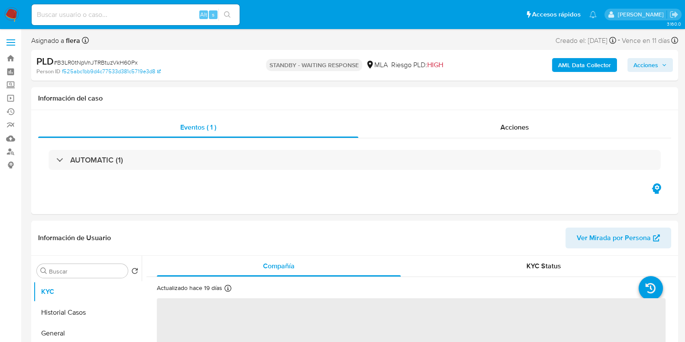
select select "10"
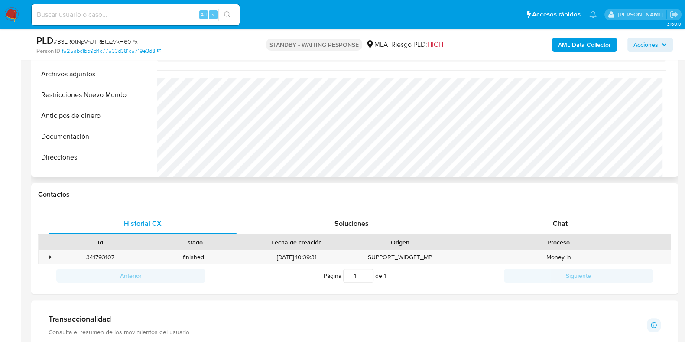
scroll to position [271, 0]
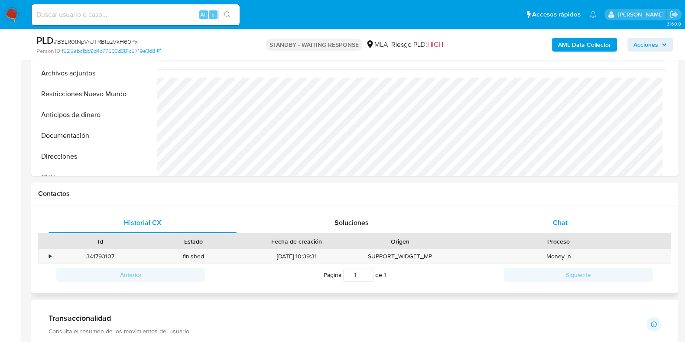
click at [568, 221] on div "Chat" at bounding box center [560, 222] width 188 height 21
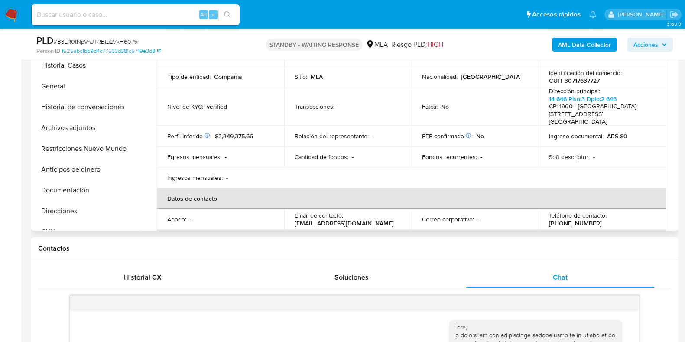
scroll to position [0, 0]
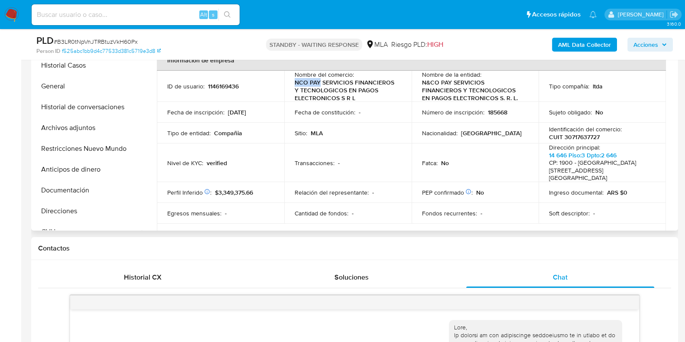
drag, startPoint x: 293, startPoint y: 83, endPoint x: 318, endPoint y: 83, distance: 25.6
click at [318, 83] on td "Nombre del comercio : NCO PAY SERVICIOS FINANCIEROS Y TECNOLOGICOS EN PAGOS ELE…" at bounding box center [347, 86] width 127 height 31
copy p "NCO PAY"
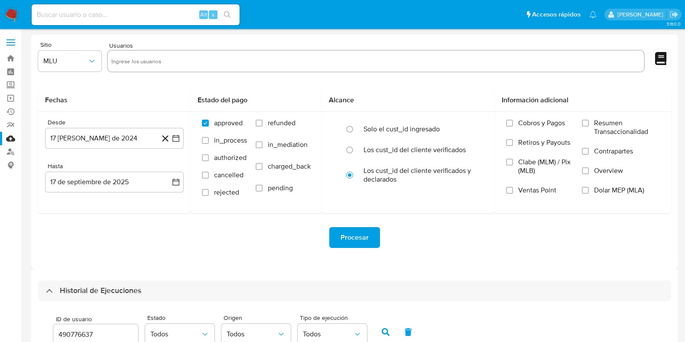
select select "10"
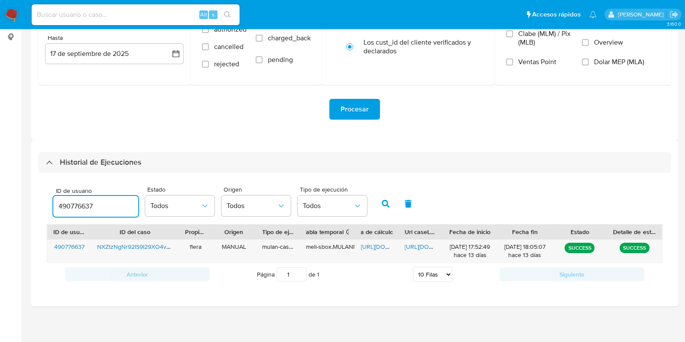
click at [72, 204] on input "490776637" at bounding box center [95, 206] width 85 height 11
type input "561754784"
click at [385, 208] on button "button" at bounding box center [386, 203] width 23 height 21
click at [377, 245] on span "[URL][DOMAIN_NAME]" at bounding box center [391, 246] width 60 height 9
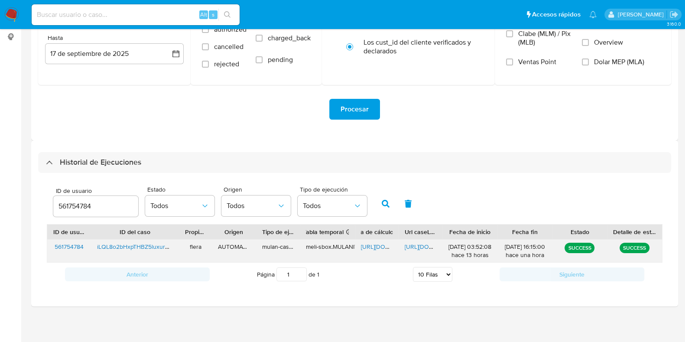
click at [428, 248] on span "[URL][DOMAIN_NAME]" at bounding box center [435, 246] width 60 height 9
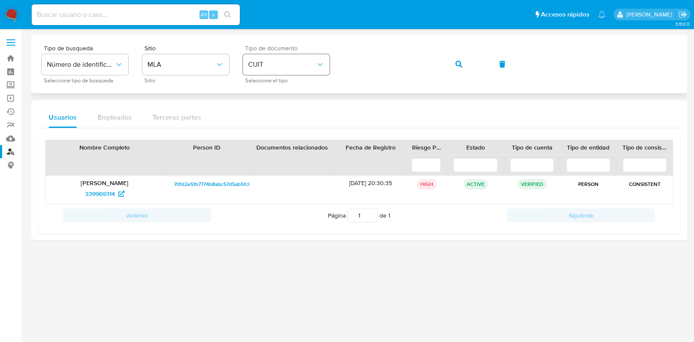
click at [327, 60] on div "Tipo de busqueda Número de identificación Seleccione tipo de búsqueda Sitio MLA…" at bounding box center [359, 64] width 635 height 38
click at [455, 61] on icon "button" at bounding box center [458, 64] width 7 height 7
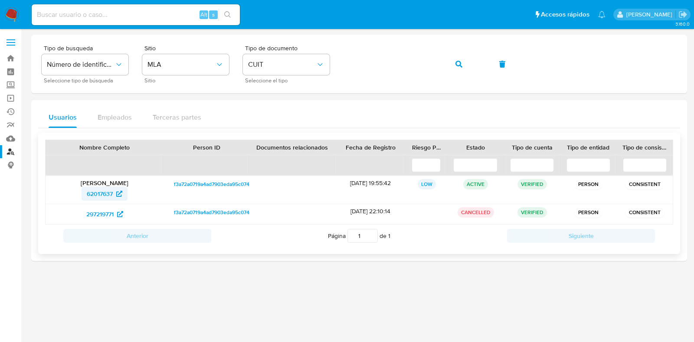
click at [101, 191] on span "62017637" at bounding box center [100, 194] width 26 height 14
click at [298, 58] on div "Tipo de busqueda Número de identificación Seleccione tipo de búsqueda Sitio MLA…" at bounding box center [359, 64] width 635 height 38
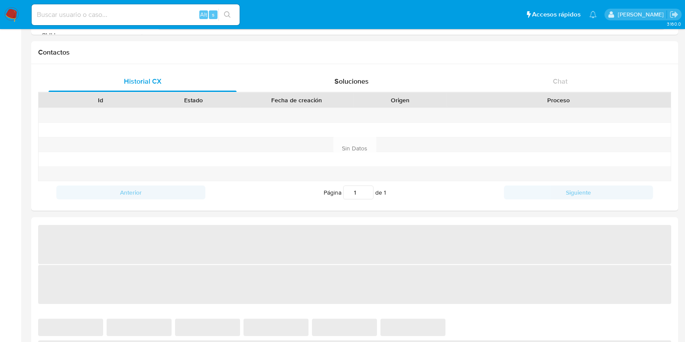
select select "10"
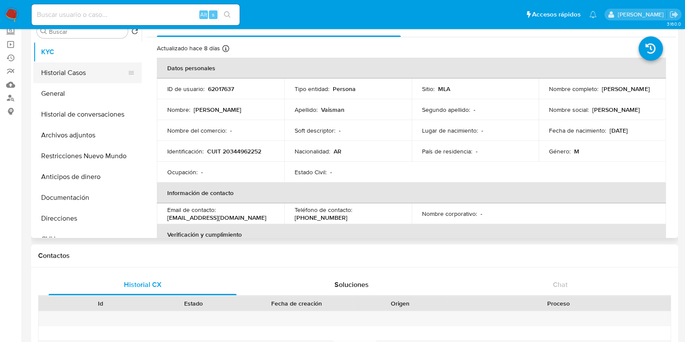
click at [70, 66] on button "Historial Casos" at bounding box center [83, 72] width 101 height 21
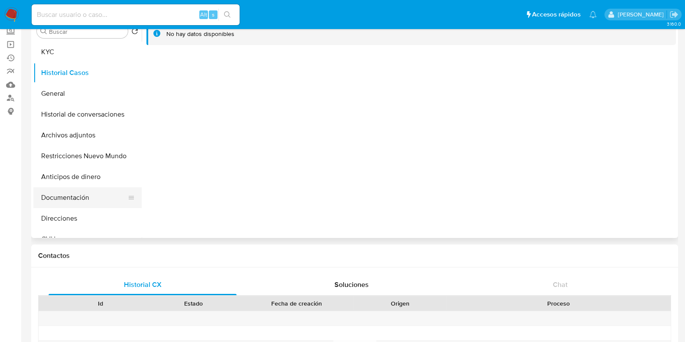
click at [82, 192] on button "Documentación" at bounding box center [83, 197] width 101 height 21
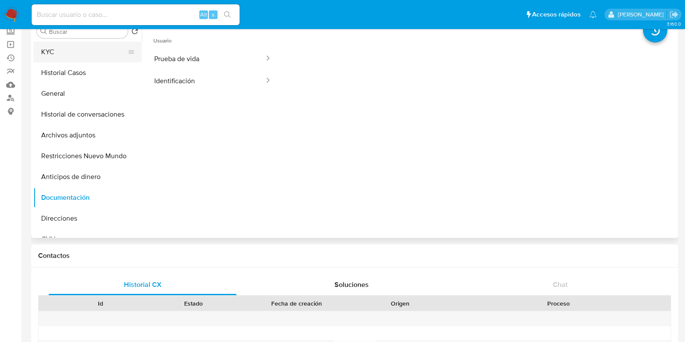
click at [64, 46] on button "KYC" at bounding box center [83, 52] width 101 height 21
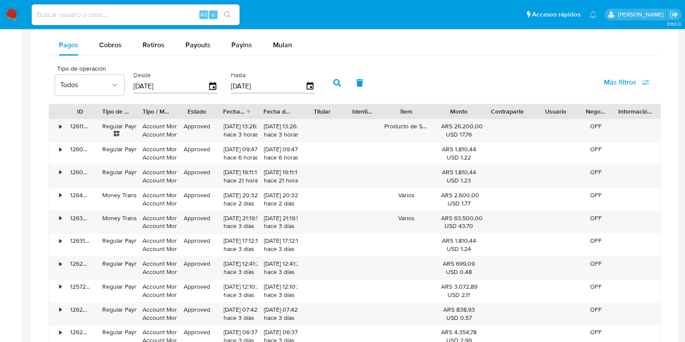
scroll to position [595, 0]
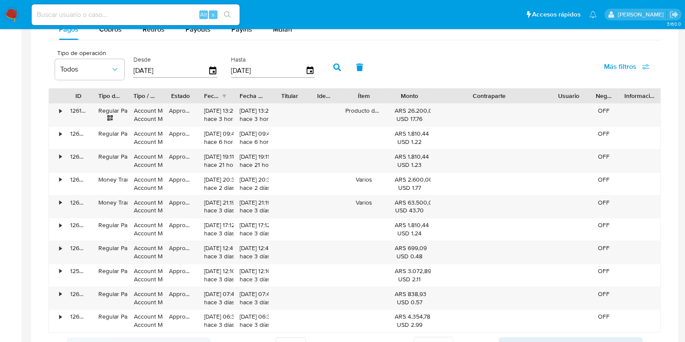
drag, startPoint x: 532, startPoint y: 94, endPoint x: 601, endPoint y: 99, distance: 69.1
click at [601, 99] on div "ID Tipo de operación Tipo / Método Estado Fecha de creación Fecha de aprobación…" at bounding box center [355, 95] width 612 height 15
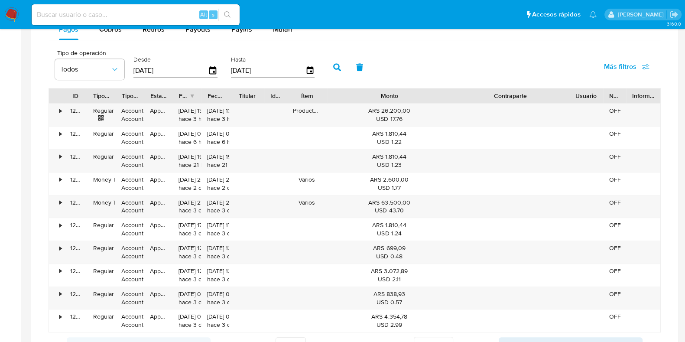
drag, startPoint x: 433, startPoint y: 101, endPoint x: 519, endPoint y: 97, distance: 86.4
click at [519, 97] on div "ID Tipo de operación Tipo / Método Estado Fecha de creación Fecha de aprobación…" at bounding box center [355, 95] width 612 height 15
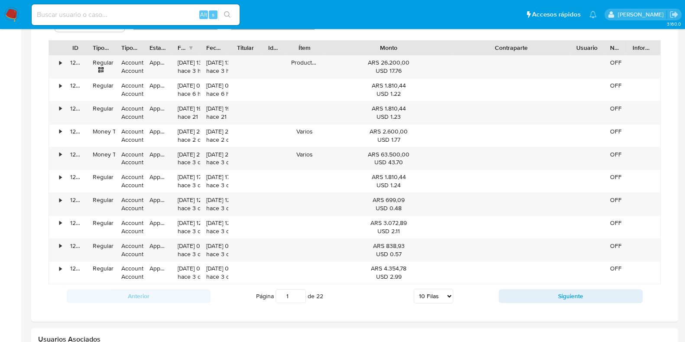
scroll to position [703, 0]
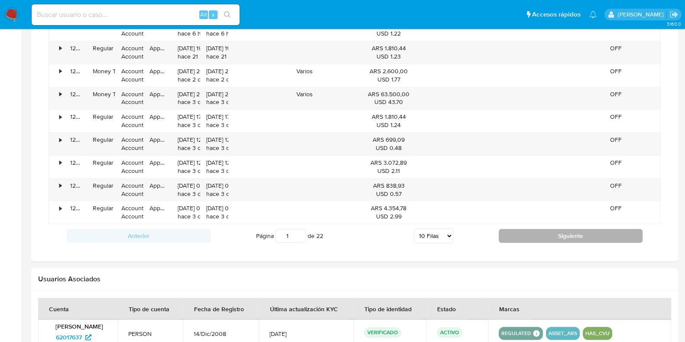
click at [548, 237] on button "Siguiente" at bounding box center [571, 236] width 144 height 14
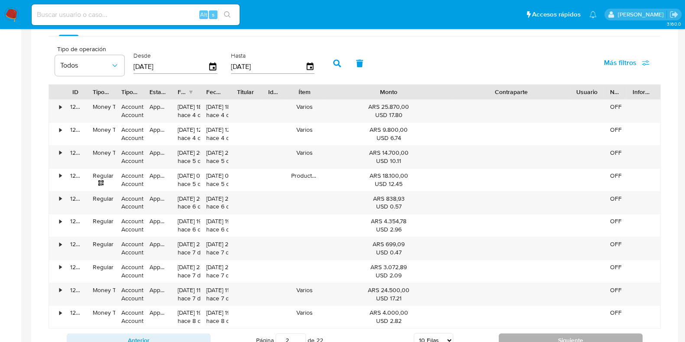
scroll to position [595, 0]
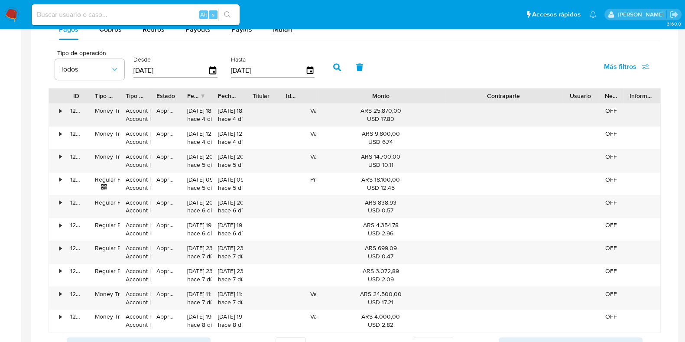
click at [280, 107] on div "ID Tipo de operación Tipo / Método Estado Fecha de creación Fecha de aprobación…" at bounding box center [355, 210] width 612 height 244
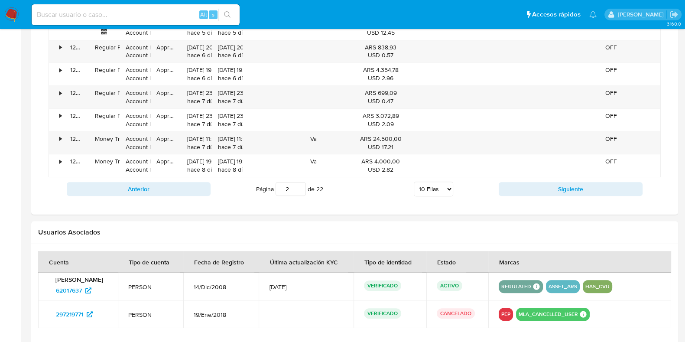
scroll to position [757, 0]
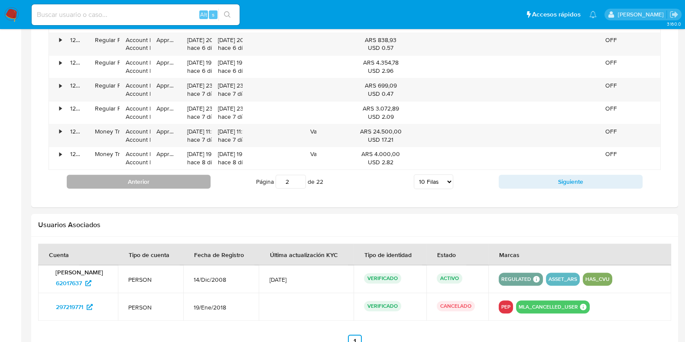
click at [166, 189] on button "Anterior" at bounding box center [139, 182] width 144 height 14
type input "1"
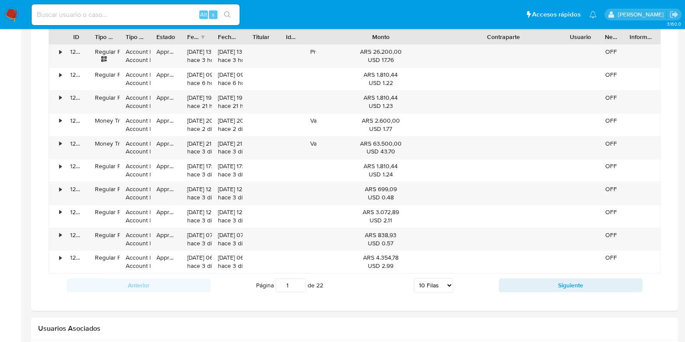
scroll to position [649, 0]
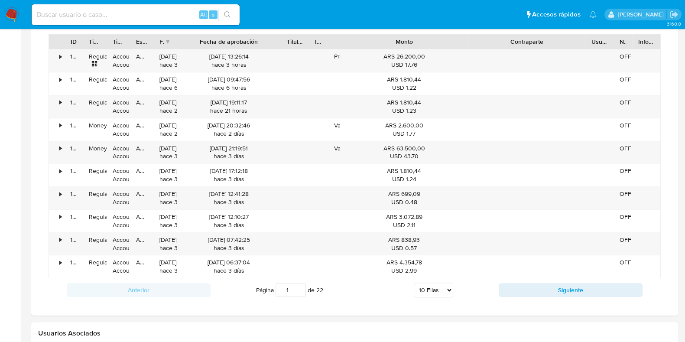
click at [317, 49] on div "ID Tipo de operación Tipo / Método Estado Fecha de creación Fecha de aprobación…" at bounding box center [355, 156] width 612 height 244
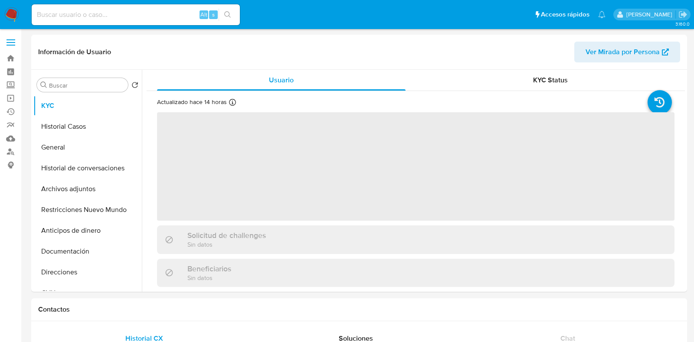
select select "10"
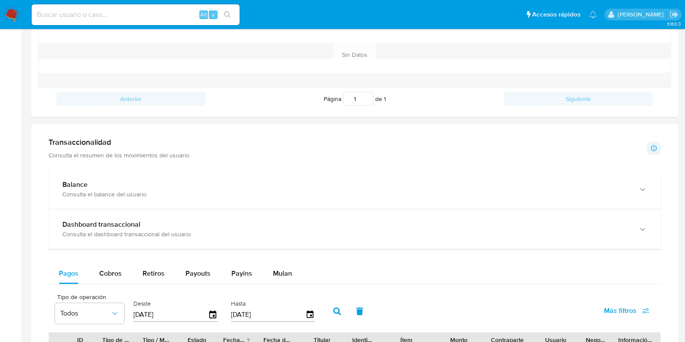
scroll to position [350, 0]
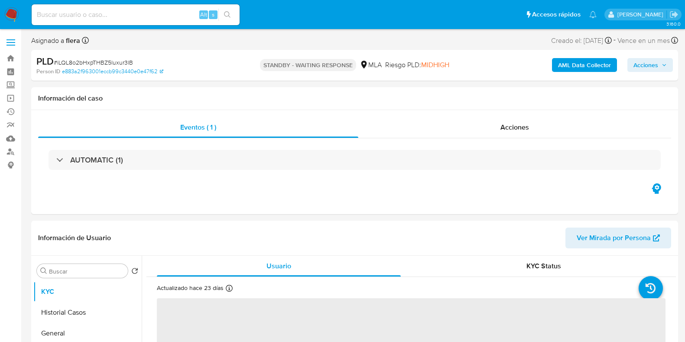
select select "10"
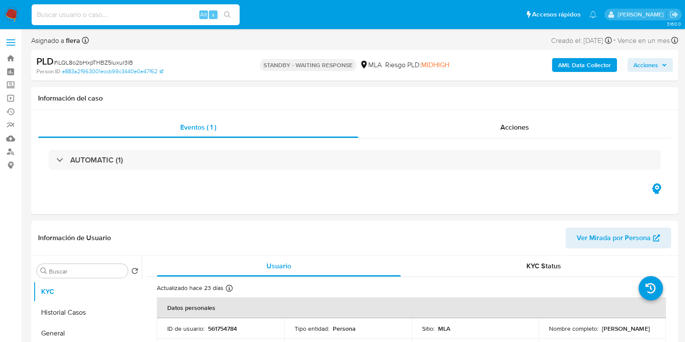
click at [130, 13] on input at bounding box center [136, 14] width 208 height 11
paste input "zRVfdRPgT8c3ZVNiL7m3iziv"
type input "zRVfdRPgT8c3ZVNiL7m3iziv"
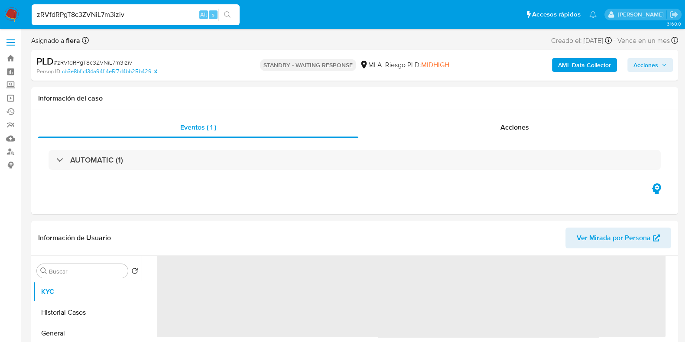
scroll to position [163, 0]
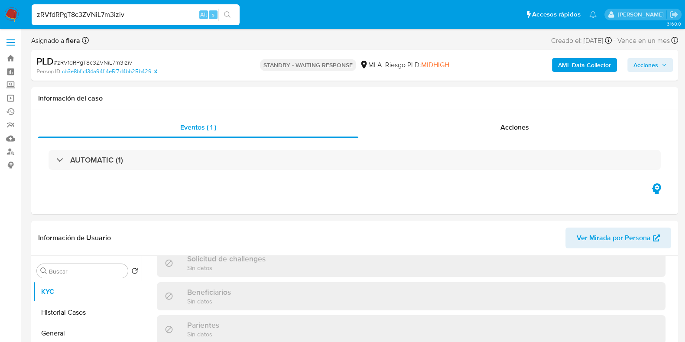
select select "10"
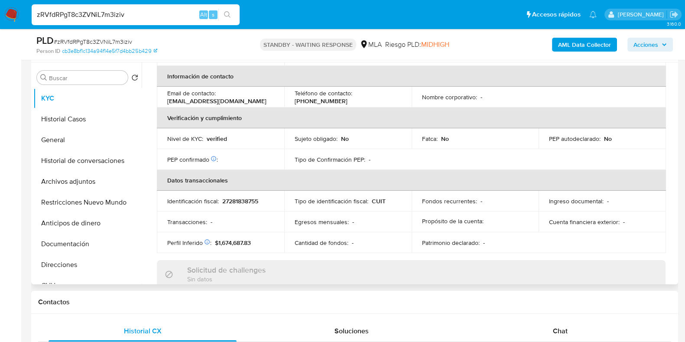
scroll to position [367, 0]
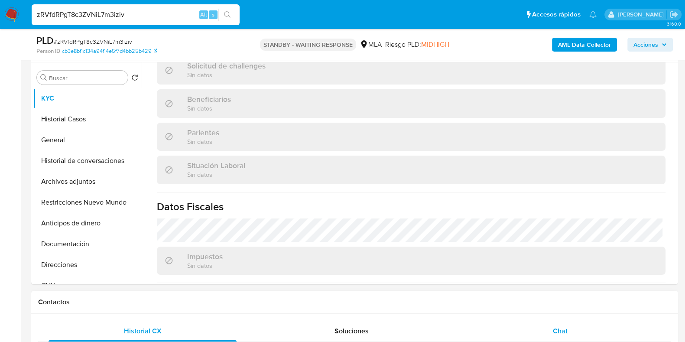
click at [564, 332] on span "Chat" at bounding box center [560, 331] width 15 height 10
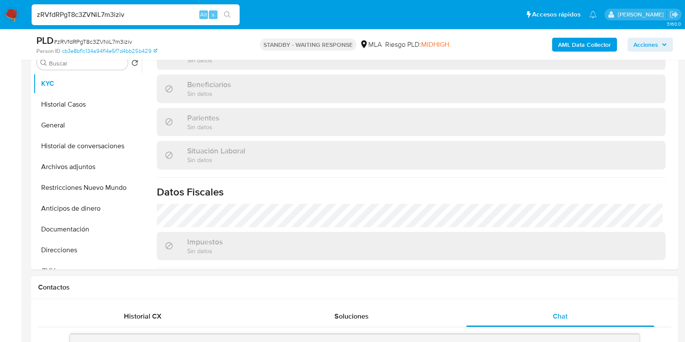
scroll to position [163, 0]
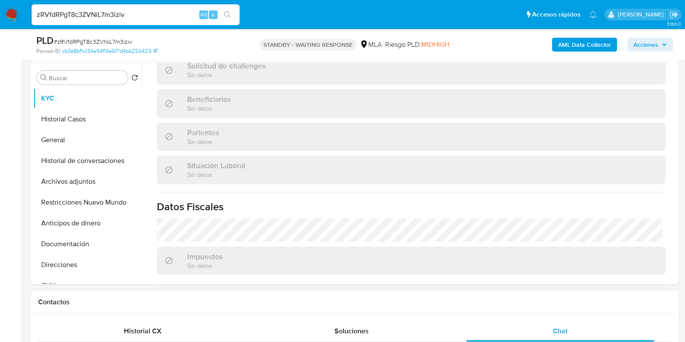
click at [74, 10] on input "zRVfdRPgT8c3ZVNiL7m3iziv" at bounding box center [136, 14] width 208 height 11
paste input "KWmSp23KoaH5fjNttUQN3s6f"
type input "KWmSp23KoaH5fjNttUQN3s6f"
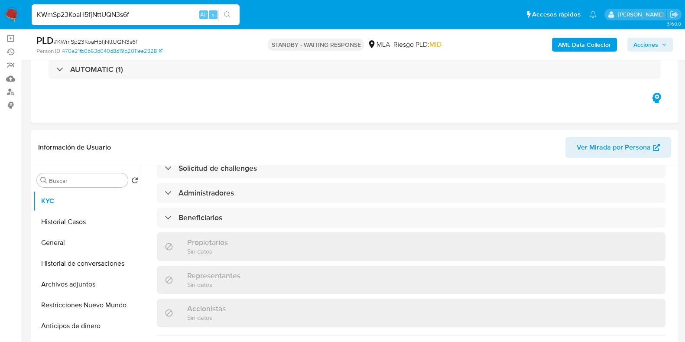
scroll to position [163, 0]
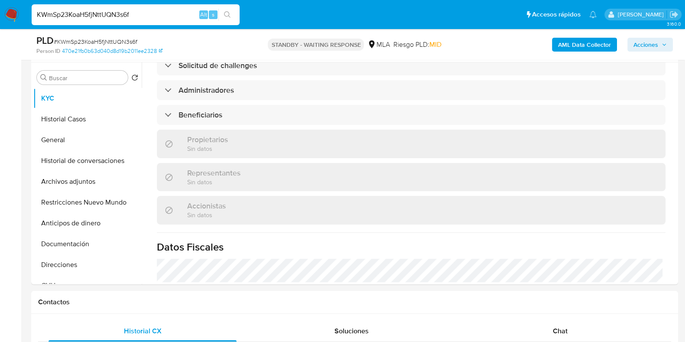
select select "10"
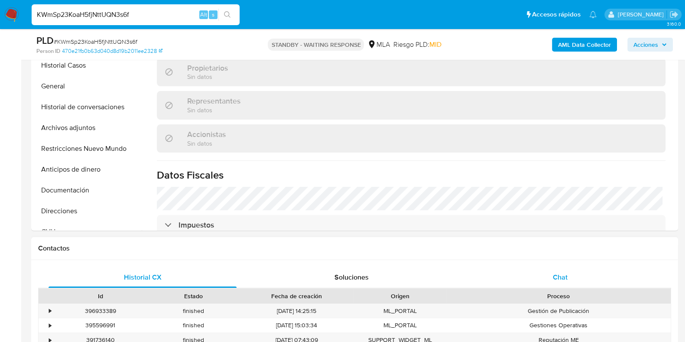
click at [561, 282] on div "Chat" at bounding box center [560, 277] width 188 height 21
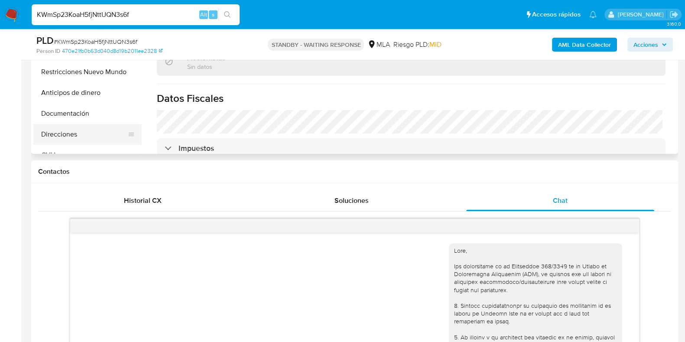
scroll to position [216, 0]
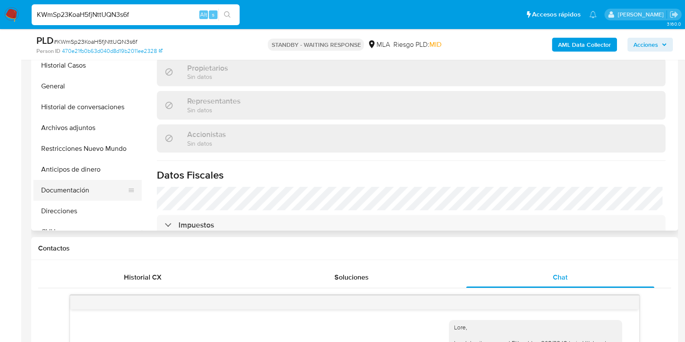
click at [65, 187] on button "Documentación" at bounding box center [83, 190] width 101 height 21
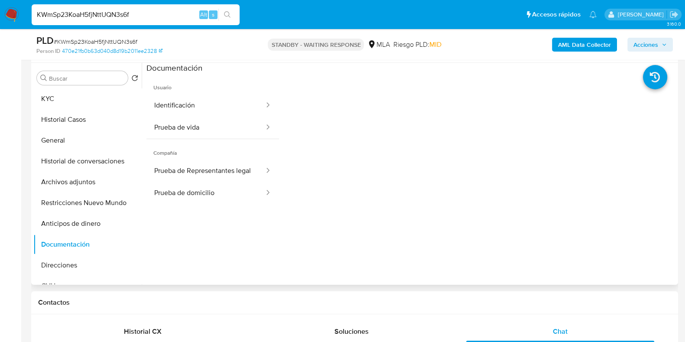
scroll to position [108, 0]
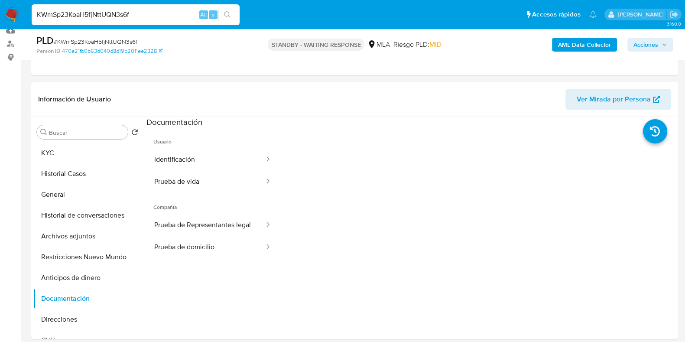
click at [98, 13] on input "KWmSp23KoaH5fjNttUQN3s6f" at bounding box center [136, 14] width 208 height 11
paste input "Aw3zYCHtJopauRHwN7dOTpce"
type input "Aw3zYCHtJopauRHwN7dOTpce"
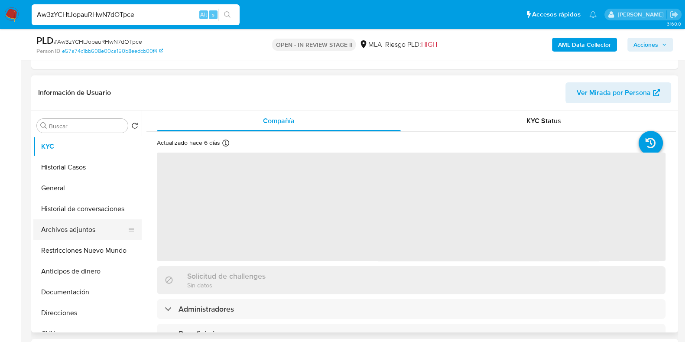
scroll to position [108, 0]
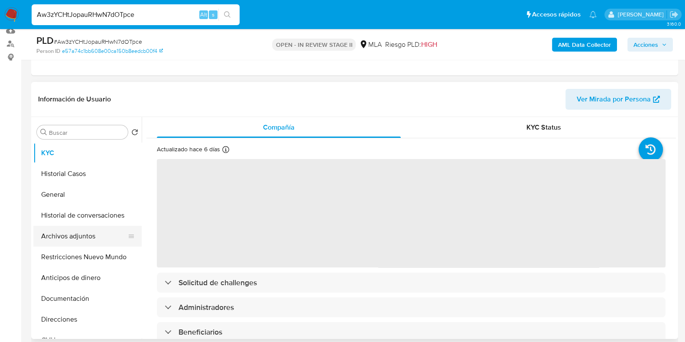
select select "10"
click at [75, 176] on button "Historial Casos" at bounding box center [83, 173] width 101 height 21
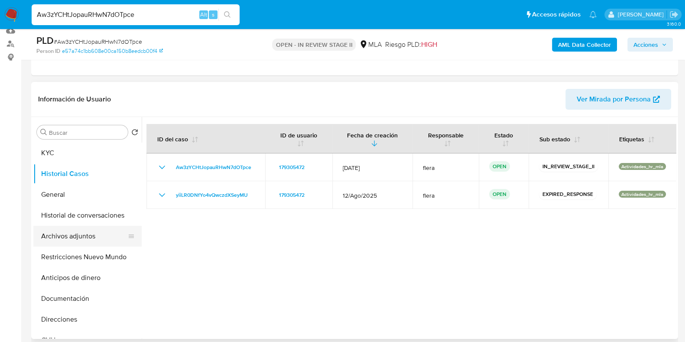
click at [73, 235] on button "Archivos adjuntos" at bounding box center [83, 236] width 101 height 21
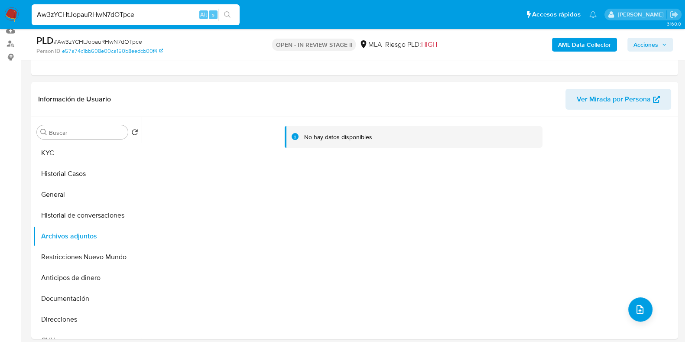
click at [125, 16] on input "Aw3zYCHtJopauRHwN7dOTpce" at bounding box center [136, 14] width 208 height 11
paste input "yiiLR0DNfYo4vQwczdXSeyMU"
type input "yiiLR0DNfYo4vQwczdXSeyMU"
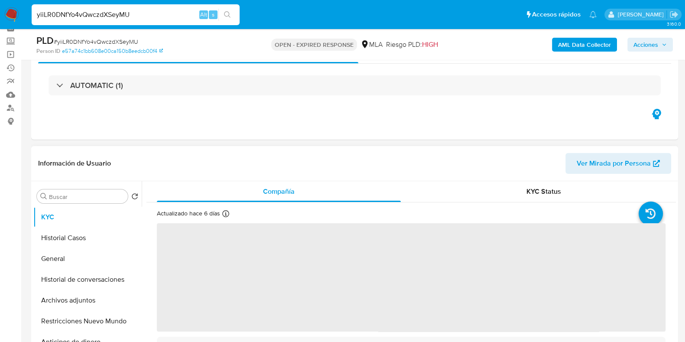
scroll to position [54, 0]
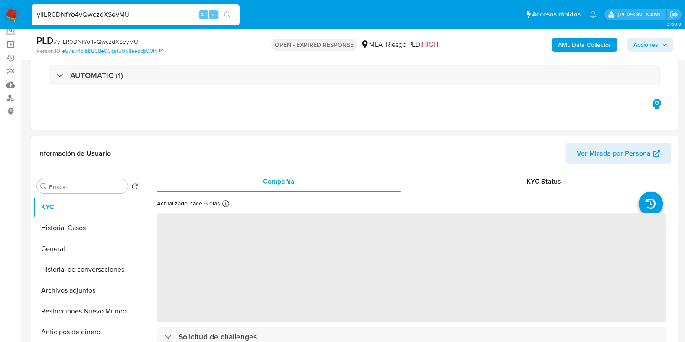
select select "10"
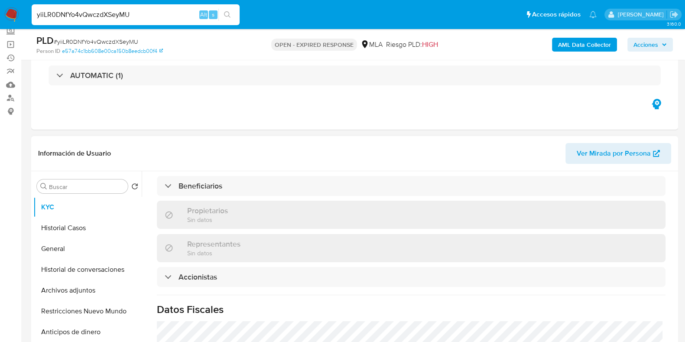
scroll to position [532, 0]
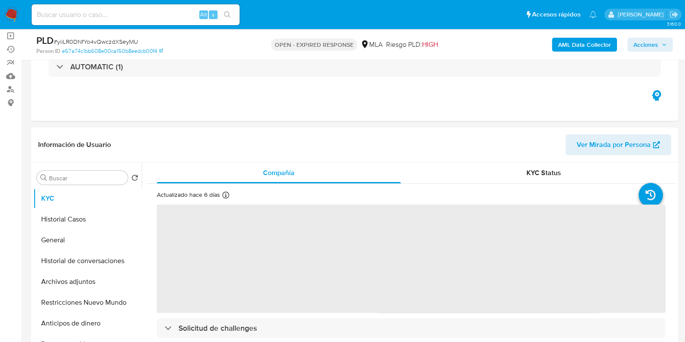
scroll to position [163, 0]
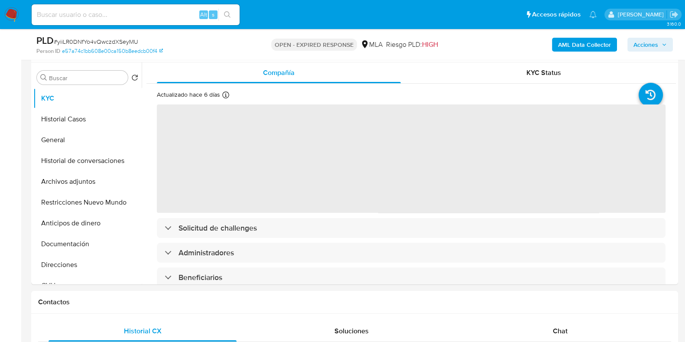
select select "10"
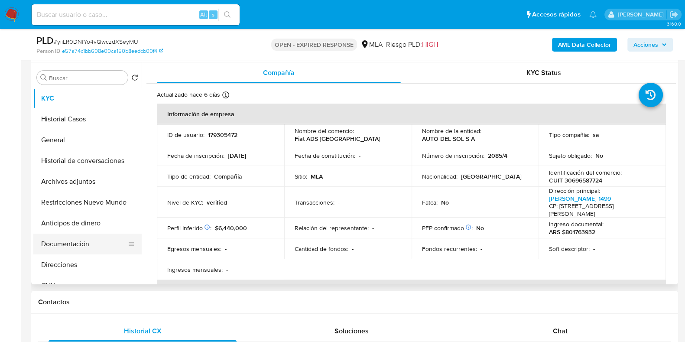
click at [80, 248] on button "Documentación" at bounding box center [83, 244] width 101 height 21
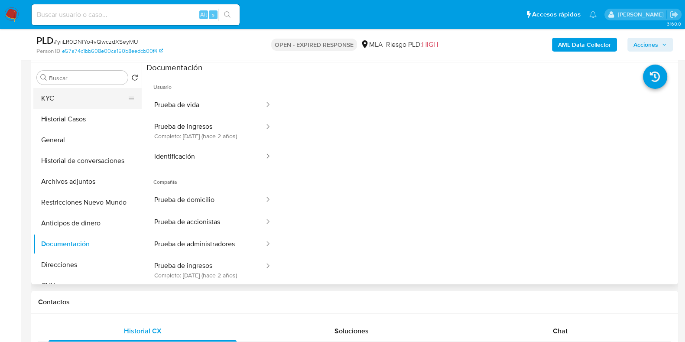
click at [78, 101] on button "KYC" at bounding box center [83, 98] width 101 height 21
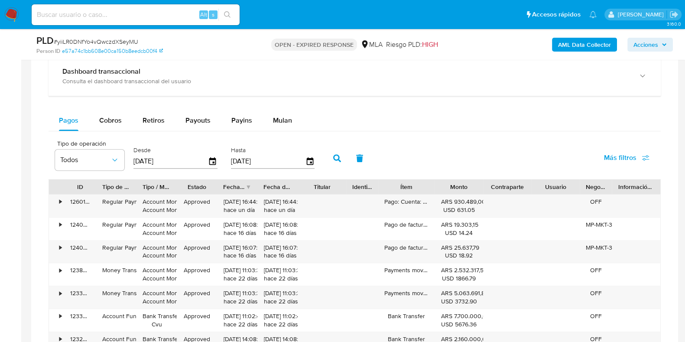
scroll to position [650, 0]
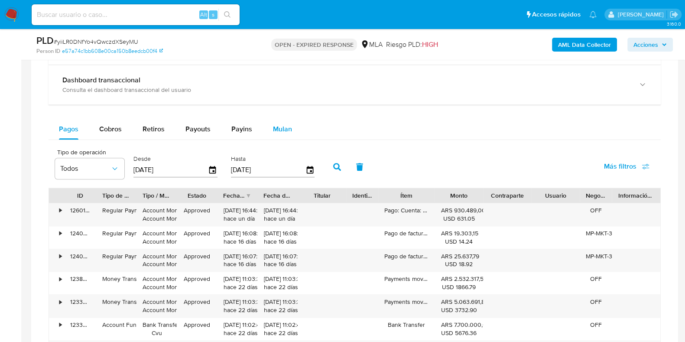
click at [282, 131] on span "Mulan" at bounding box center [282, 129] width 19 height 10
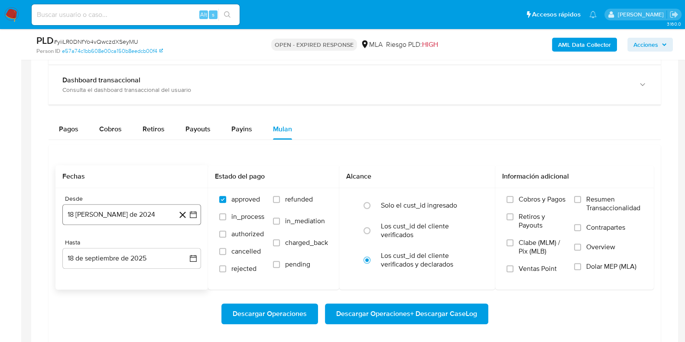
click at [128, 212] on button "18 [PERSON_NAME] de 2024" at bounding box center [131, 214] width 139 height 21
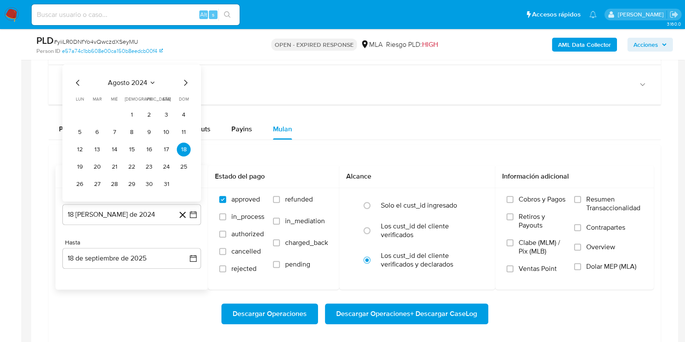
click at [144, 78] on span "agosto 2024" at bounding box center [127, 82] width 39 height 9
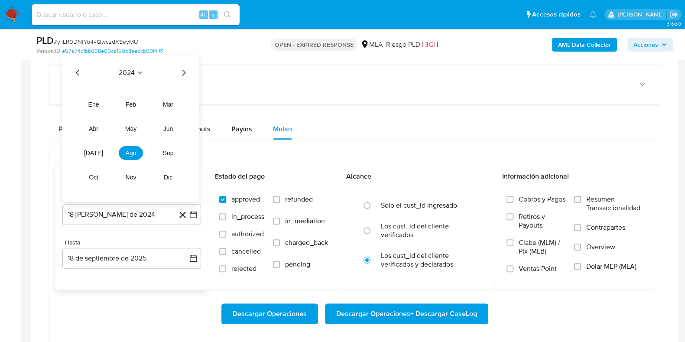
click at [186, 72] on icon "Año siguiente" at bounding box center [184, 73] width 10 height 10
click at [87, 127] on button "abr" at bounding box center [93, 129] width 24 height 14
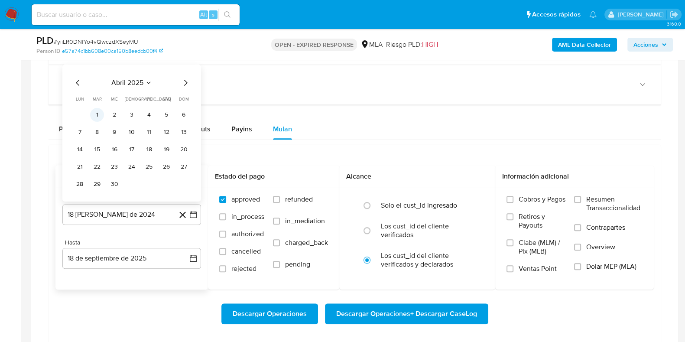
click at [95, 111] on button "1" at bounding box center [97, 115] width 14 height 14
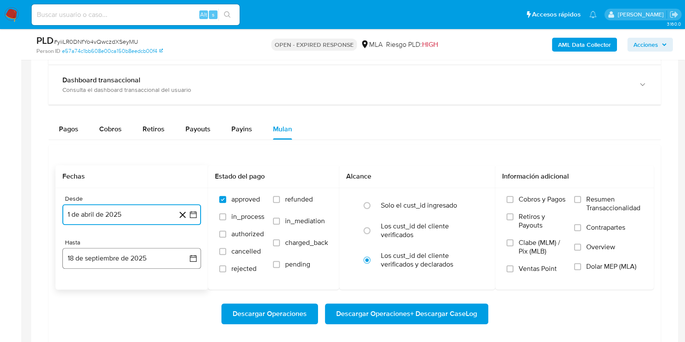
click at [105, 257] on button "18 de septiembre de 2025" at bounding box center [131, 258] width 139 height 21
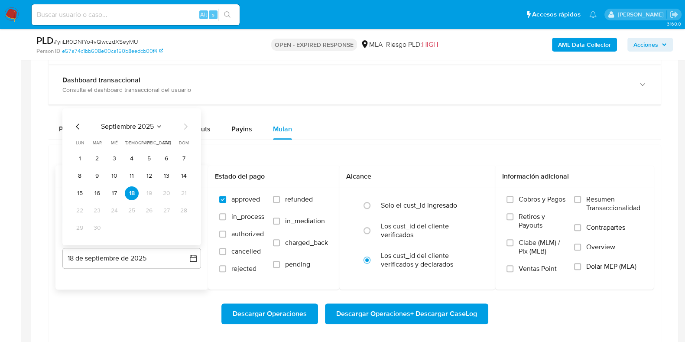
click at [136, 126] on span "septiembre 2025" at bounding box center [127, 126] width 53 height 9
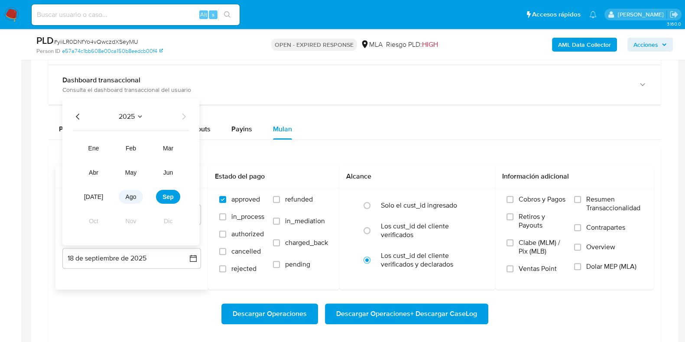
click at [132, 191] on button "ago" at bounding box center [131, 197] width 24 height 14
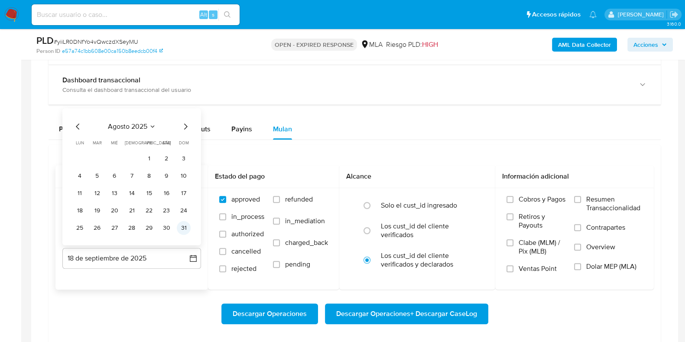
click at [182, 223] on button "31" at bounding box center [184, 228] width 14 height 14
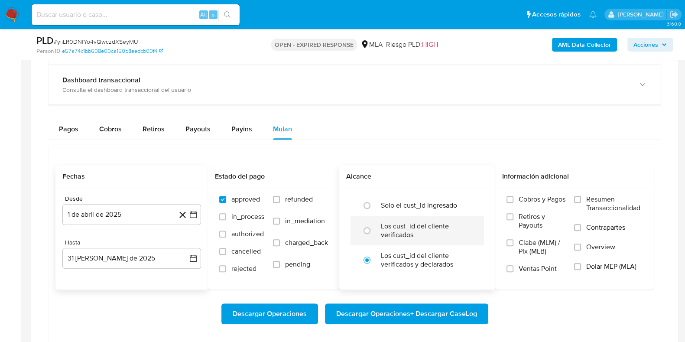
click at [420, 231] on label "Los cust_id del cliente verificados" at bounding box center [426, 230] width 91 height 17
click at [374, 231] on input "radio" at bounding box center [367, 231] width 14 height 14
radio input "true"
click at [603, 266] on span "Dolar MEP (MLA)" at bounding box center [611, 266] width 50 height 9
click at [581, 266] on input "Dolar MEP (MLA)" at bounding box center [577, 266] width 7 height 7
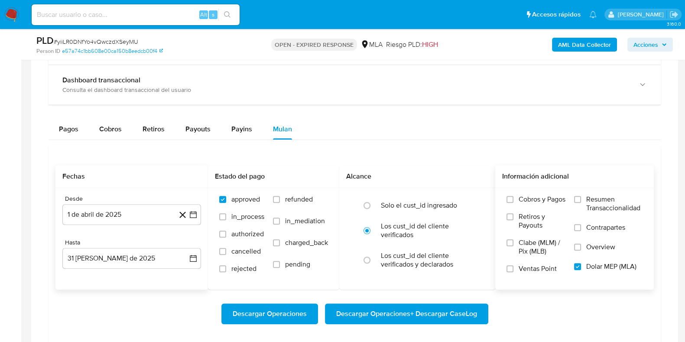
click at [432, 313] on span "Descargar Operaciones + Descargar CaseLog" at bounding box center [406, 313] width 141 height 19
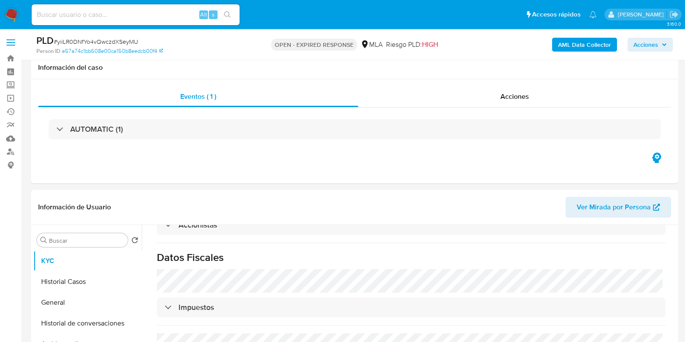
scroll to position [108, 0]
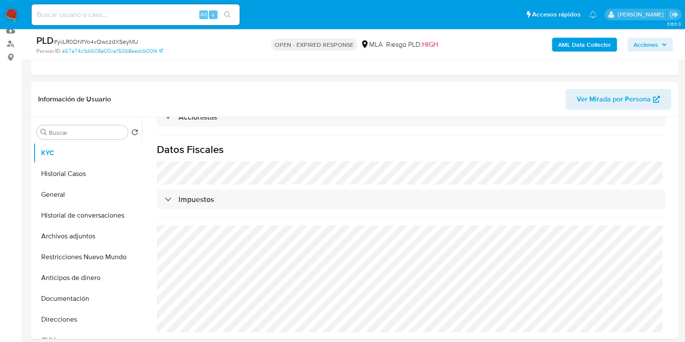
click at [93, 8] on div "Alt s" at bounding box center [136, 14] width 208 height 21
click at [93, 15] on input at bounding box center [136, 14] width 208 height 11
paste input "zRVfdRPgT8c3ZVNiL7m3iziv"
type input "zRVfdRPgT8c3ZVNiL7m3iziv"
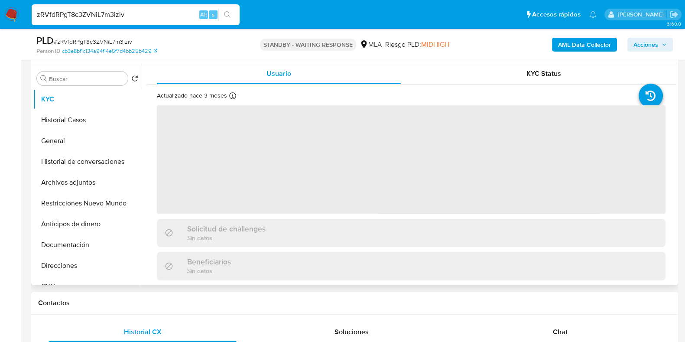
scroll to position [163, 0]
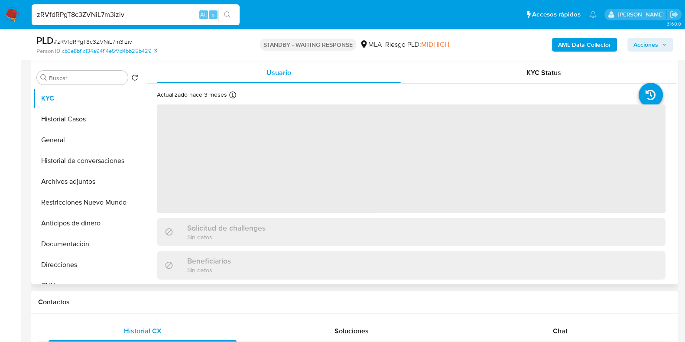
select select "10"
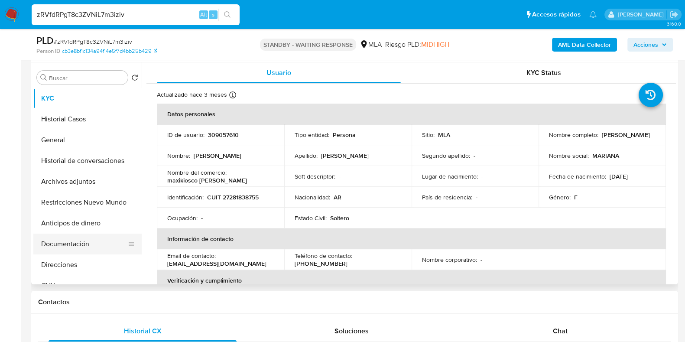
click at [65, 238] on button "Documentación" at bounding box center [83, 244] width 101 height 21
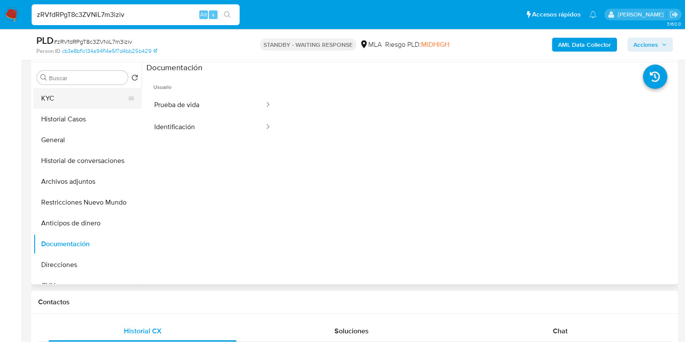
click at [78, 92] on button "KYC" at bounding box center [83, 98] width 101 height 21
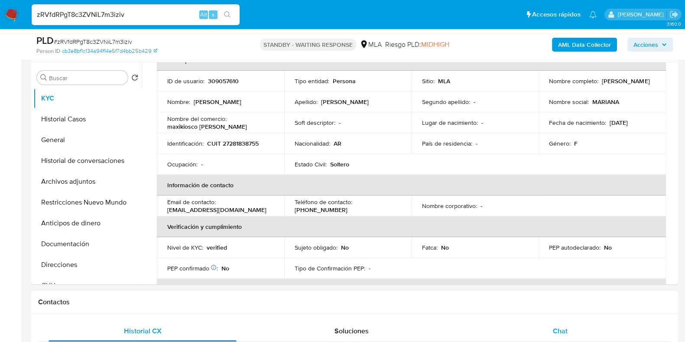
click at [557, 323] on div "Chat" at bounding box center [560, 331] width 188 height 21
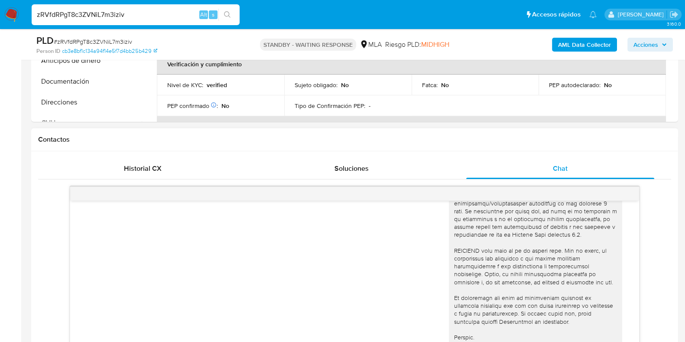
scroll to position [433, 0]
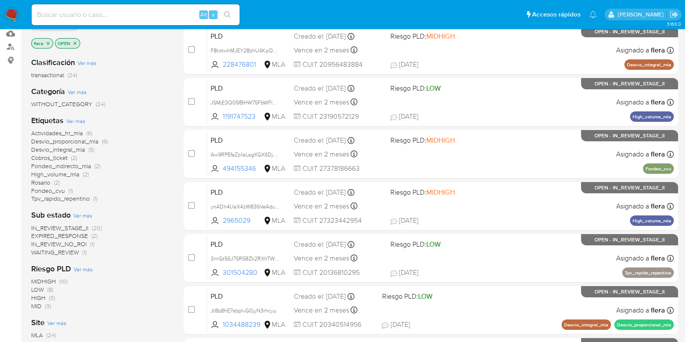
scroll to position [108, 0]
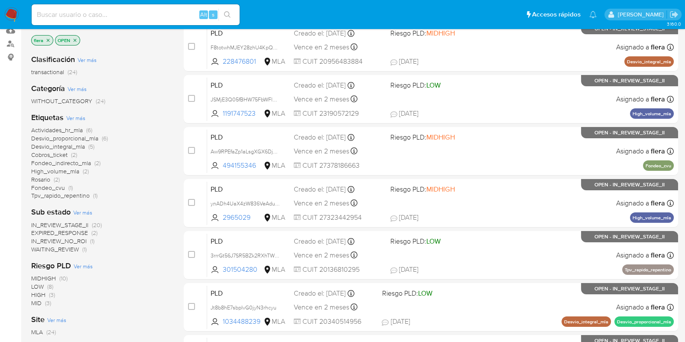
click at [68, 247] on span "WAITING_REVIEW" at bounding box center [55, 249] width 48 height 9
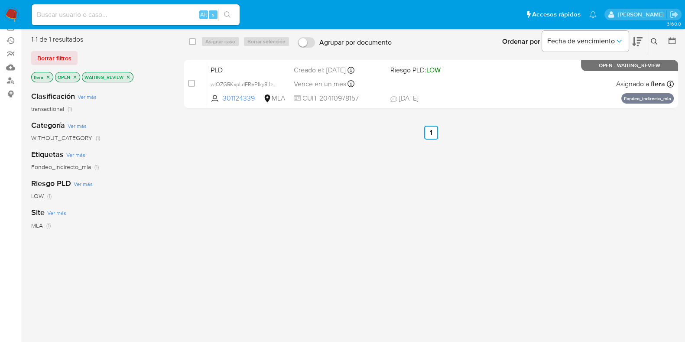
scroll to position [54, 0]
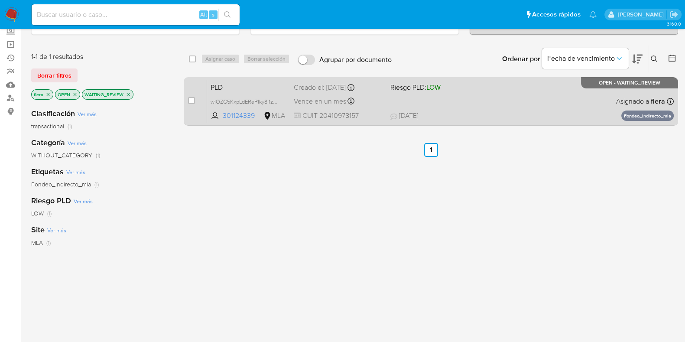
click at [258, 81] on span "PLD" at bounding box center [249, 86] width 76 height 11
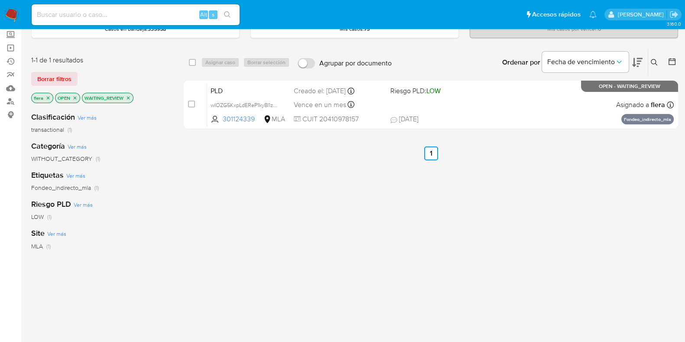
scroll to position [0, 0]
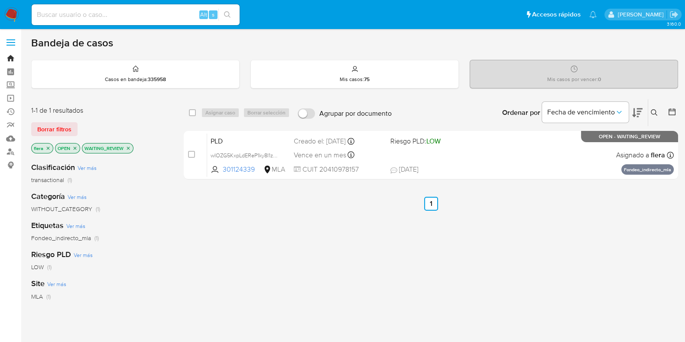
click at [9, 55] on link "Bandeja" at bounding box center [51, 58] width 103 height 13
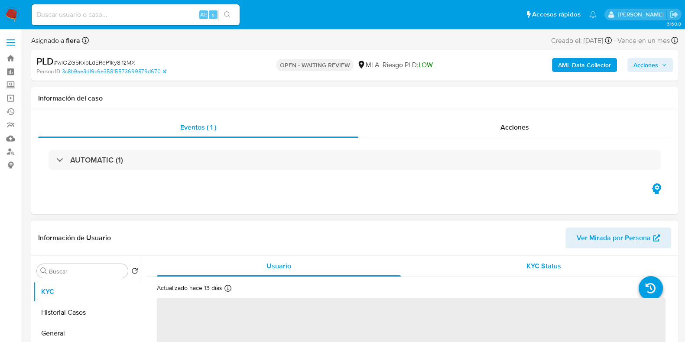
select select "10"
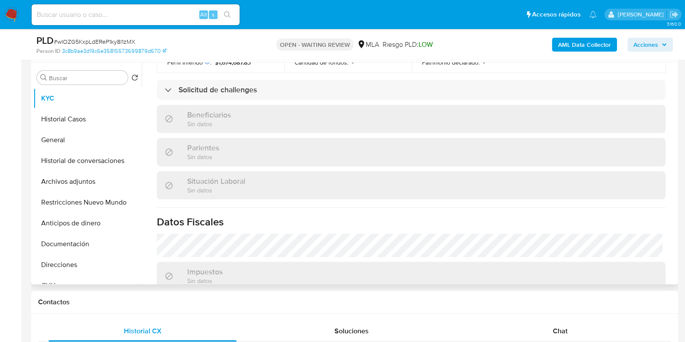
scroll to position [433, 0]
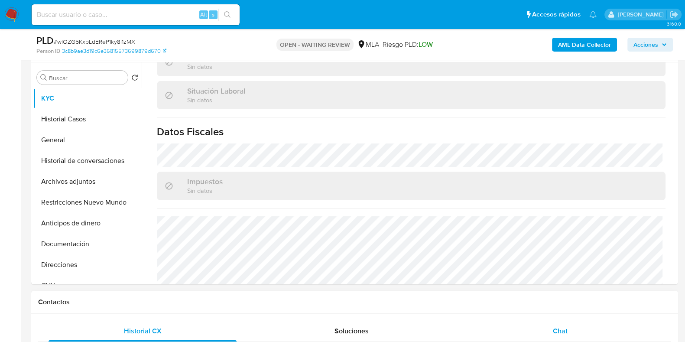
click at [557, 330] on span "Chat" at bounding box center [560, 331] width 15 height 10
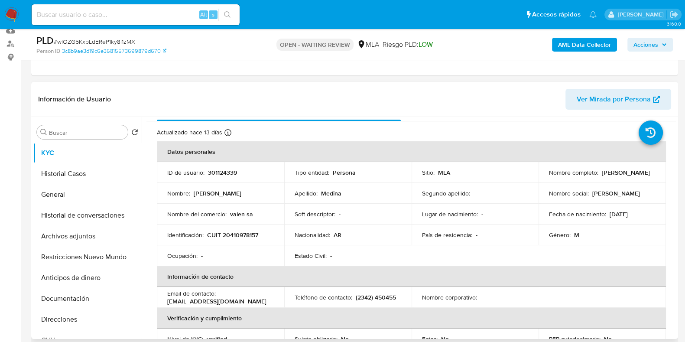
scroll to position [0, 0]
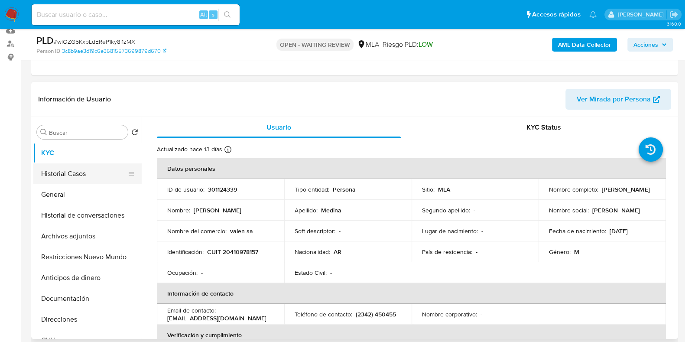
click at [71, 174] on button "Historial Casos" at bounding box center [83, 173] width 101 height 21
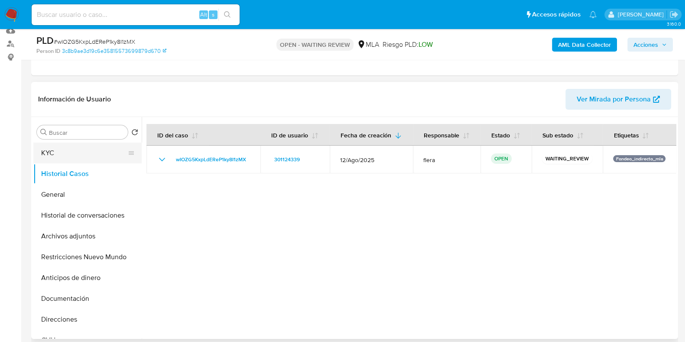
click at [74, 156] on button "KYC" at bounding box center [83, 153] width 101 height 21
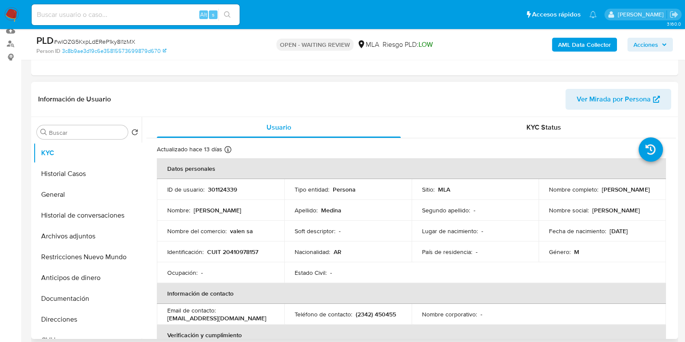
click at [225, 191] on p "301124339" at bounding box center [222, 190] width 29 height 8
copy p "301124339"
click at [89, 235] on button "Archivos adjuntos" at bounding box center [83, 236] width 101 height 21
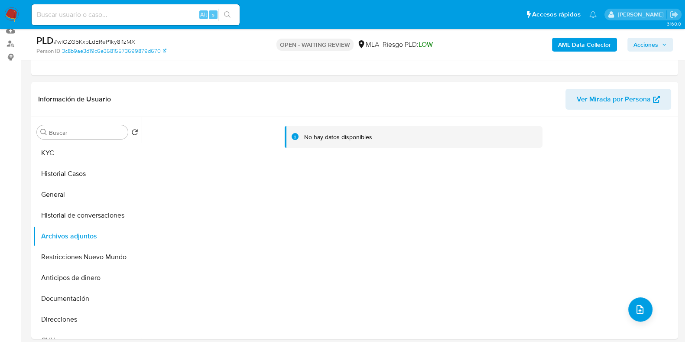
click at [569, 38] on b "AML Data Collector" at bounding box center [584, 45] width 53 height 14
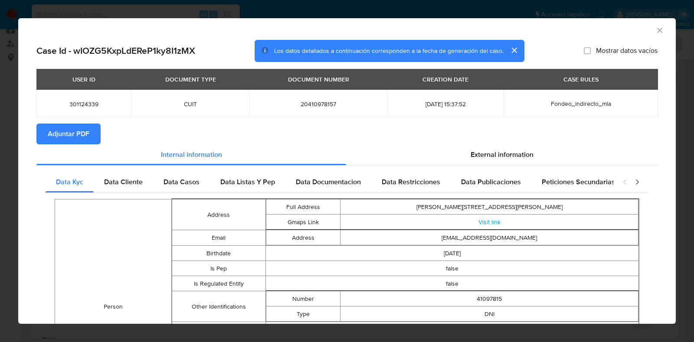
click at [67, 135] on span "Adjuntar PDF" at bounding box center [69, 133] width 42 height 19
click at [655, 32] on icon "Cerrar ventana" at bounding box center [659, 30] width 9 height 9
